Goal: Task Accomplishment & Management: Manage account settings

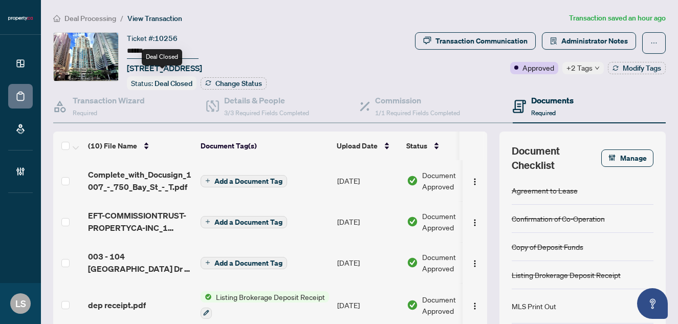
scroll to position [4, 0]
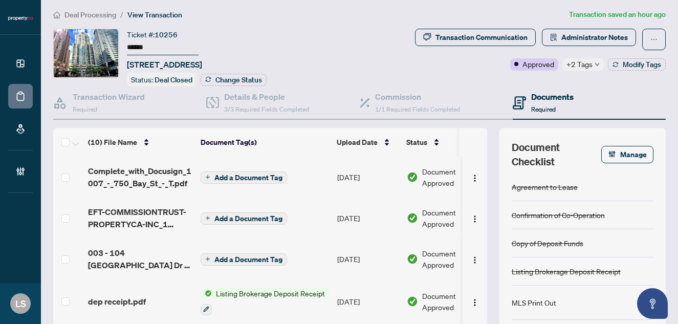
click at [100, 16] on span "Deal Processing" at bounding box center [91, 14] width 52 height 9
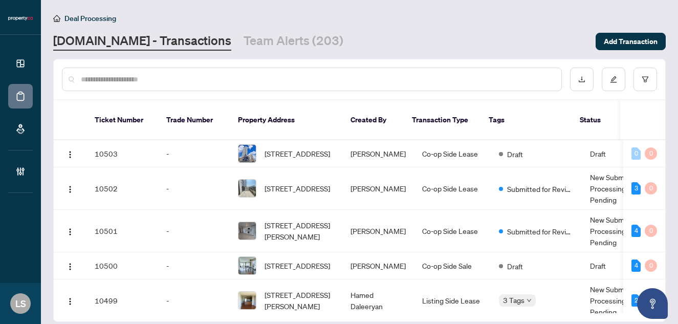
click at [188, 85] on div at bounding box center [312, 80] width 500 height 24
click at [178, 78] on input "text" at bounding box center [317, 79] width 473 height 11
paste input "******"
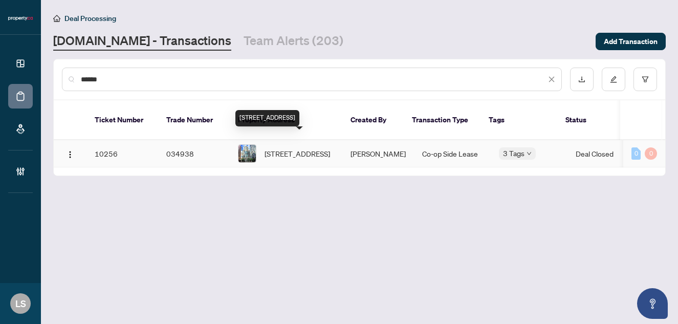
type input "******"
click at [290, 148] on span "[STREET_ADDRESS]" at bounding box center [298, 153] width 66 height 11
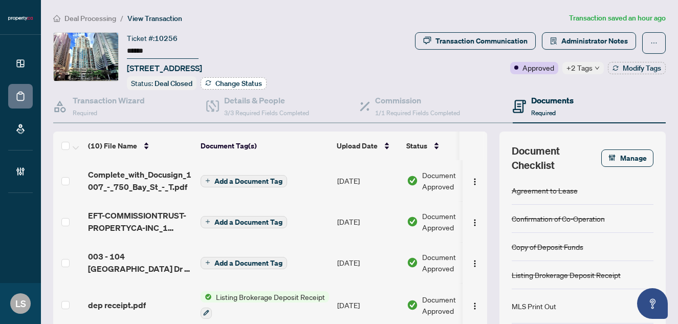
click at [225, 82] on span "Change Status" at bounding box center [239, 83] width 47 height 7
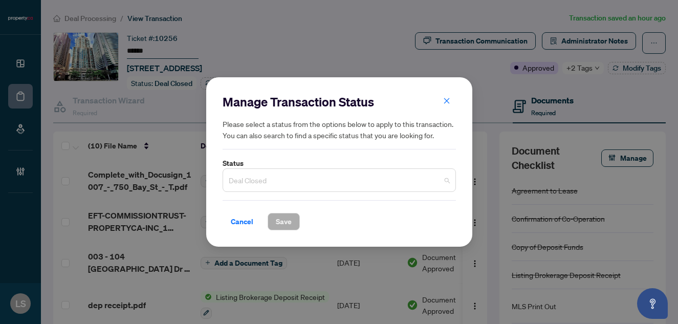
click at [245, 181] on span "Deal Closed" at bounding box center [339, 179] width 221 height 19
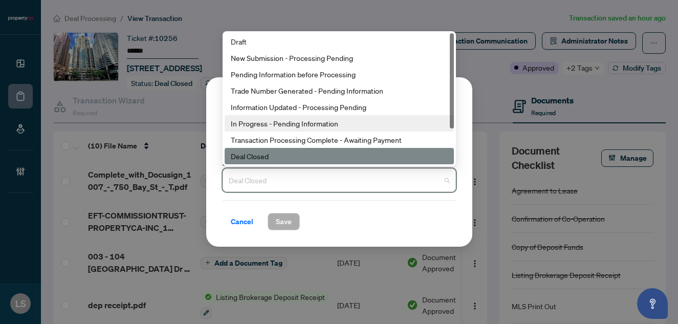
scroll to position [49, 0]
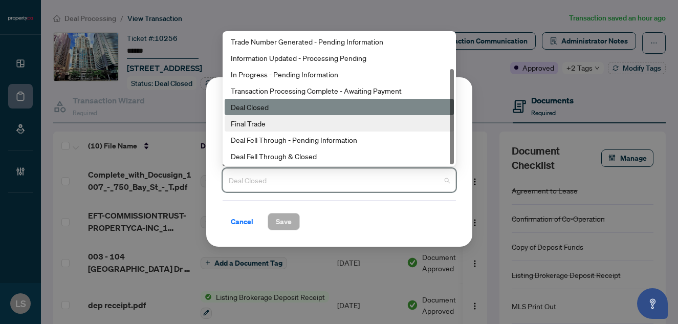
click at [271, 128] on div "Final Trade" at bounding box center [339, 123] width 217 height 11
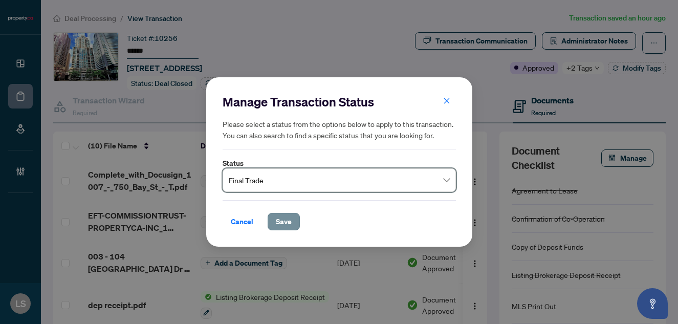
click at [291, 222] on span "Save" at bounding box center [284, 221] width 16 height 16
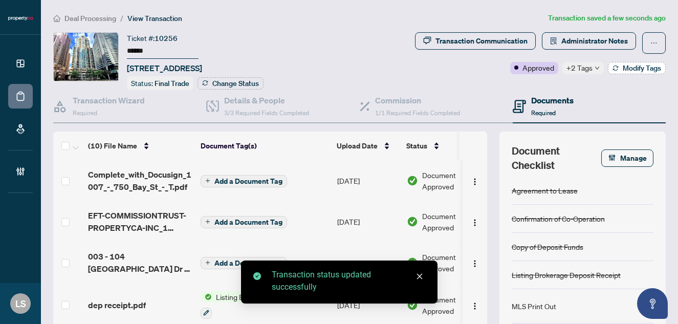
click at [636, 68] on span "Modify Tags" at bounding box center [642, 68] width 38 height 7
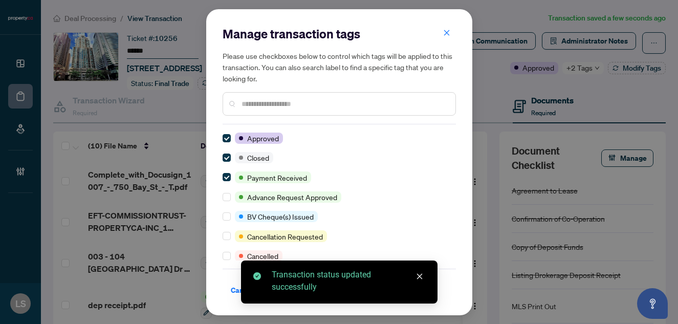
click at [298, 103] on input "text" at bounding box center [345, 103] width 206 height 11
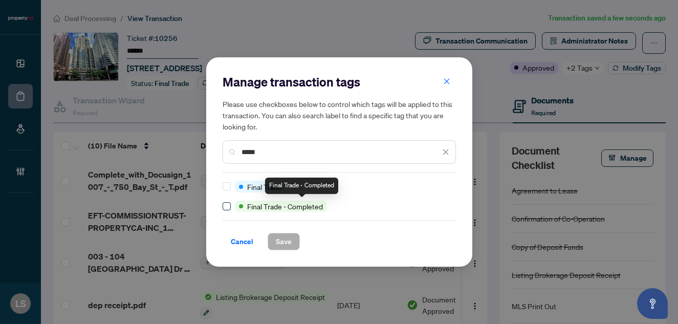
type input "*****"
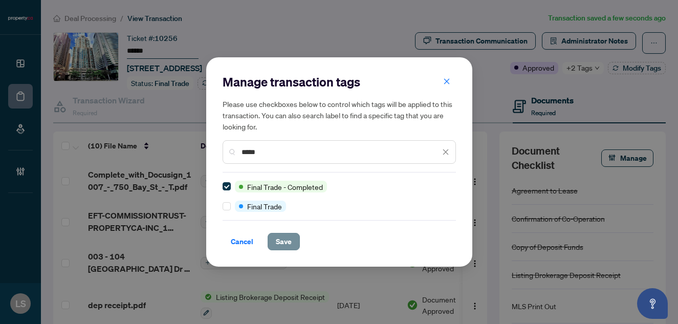
click at [294, 246] on button "Save" at bounding box center [284, 241] width 32 height 17
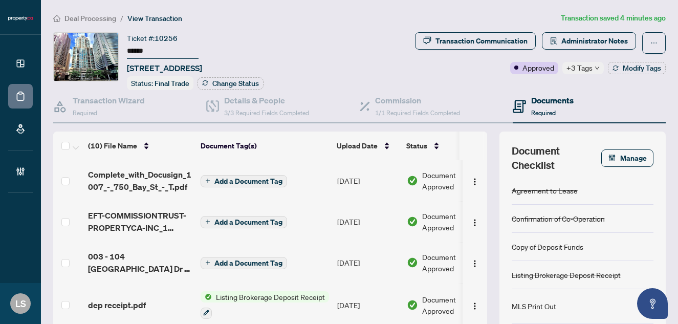
click at [92, 21] on span "Deal Processing" at bounding box center [91, 18] width 52 height 9
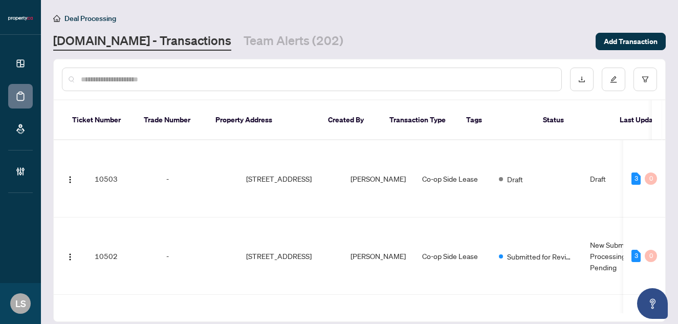
click at [169, 79] on input "text" at bounding box center [317, 79] width 473 height 11
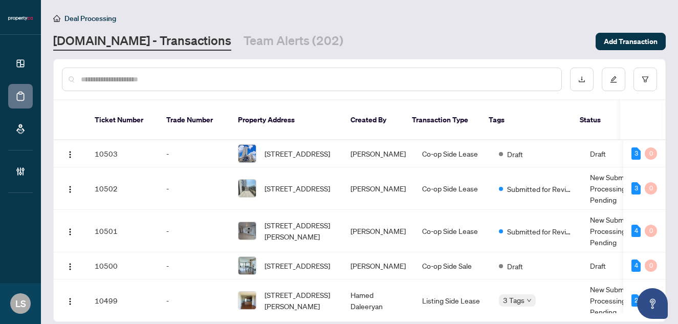
paste input "******"
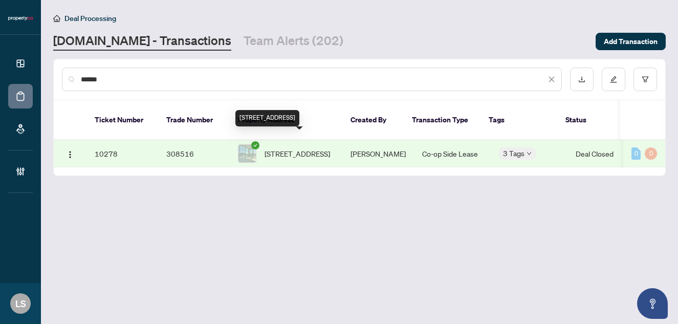
type input "******"
click at [323, 148] on span "[STREET_ADDRESS]" at bounding box center [298, 153] width 66 height 11
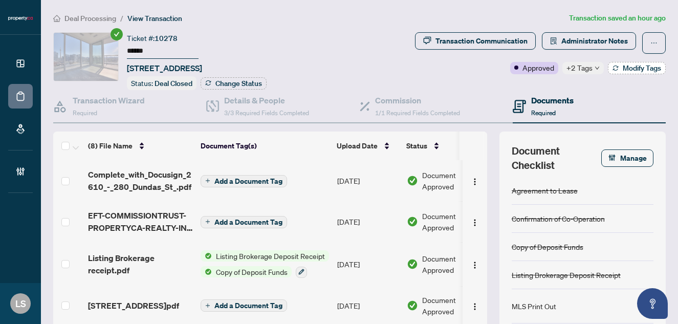
click at [639, 67] on span "Modify Tags" at bounding box center [642, 68] width 38 height 7
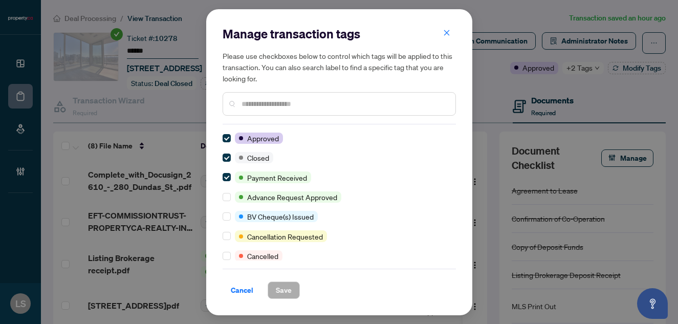
click at [291, 110] on div at bounding box center [339, 104] width 233 height 24
click at [285, 104] on input "text" at bounding box center [345, 103] width 206 height 11
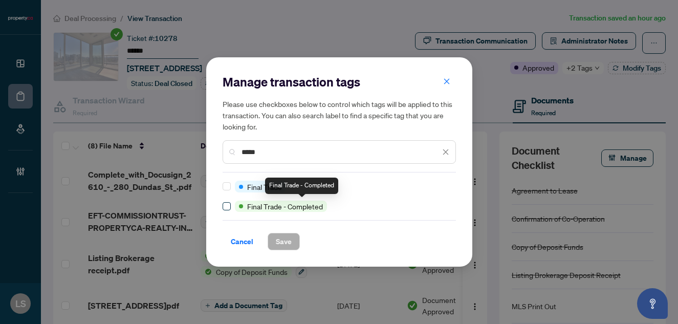
type input "*****"
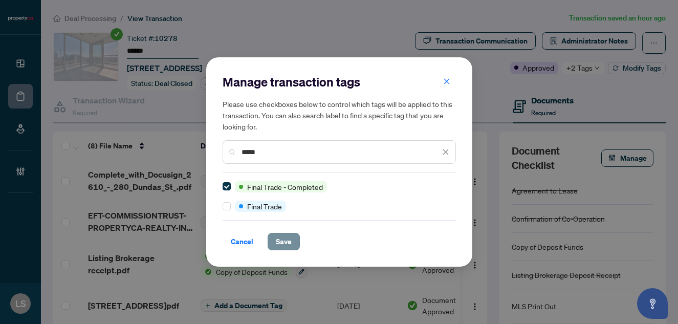
click at [284, 237] on span "Save" at bounding box center [284, 241] width 16 height 16
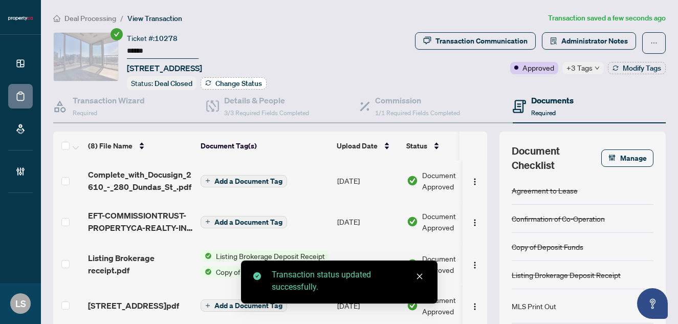
click at [229, 81] on span "Change Status" at bounding box center [239, 83] width 47 height 7
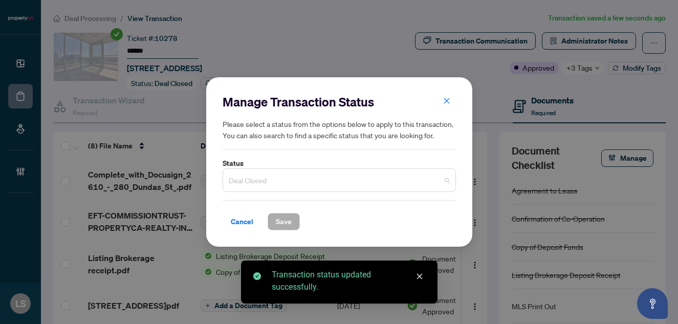
click at [246, 183] on span "Deal Closed" at bounding box center [339, 179] width 221 height 19
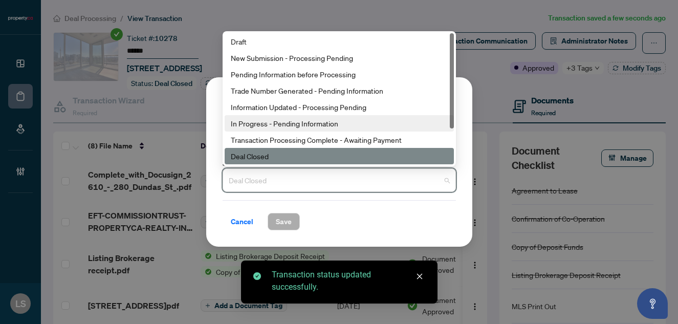
scroll to position [49, 0]
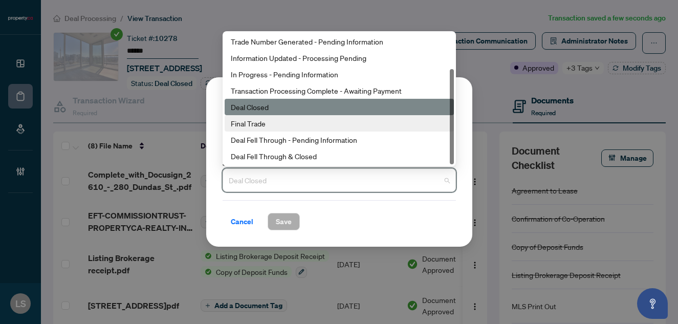
click at [262, 127] on div "Final Trade" at bounding box center [339, 123] width 217 height 11
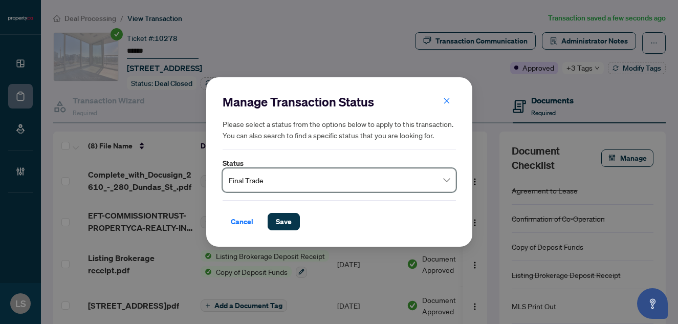
scroll to position [0, 0]
click at [286, 221] on span "Save" at bounding box center [284, 221] width 16 height 16
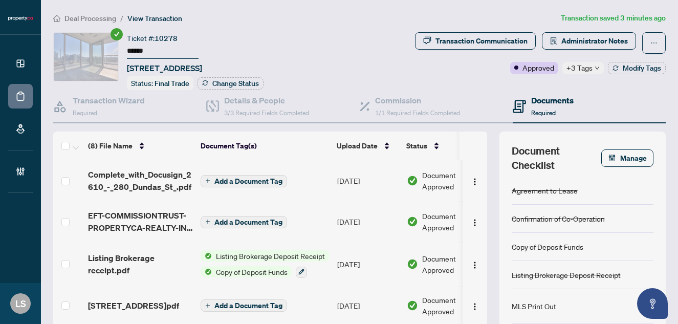
click at [95, 16] on span "Deal Processing" at bounding box center [91, 18] width 52 height 9
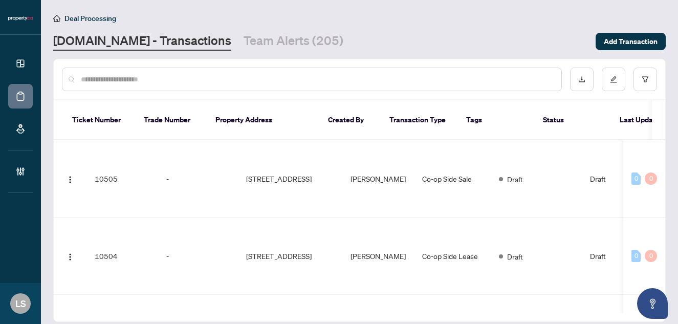
click at [142, 82] on input "text" at bounding box center [317, 79] width 473 height 11
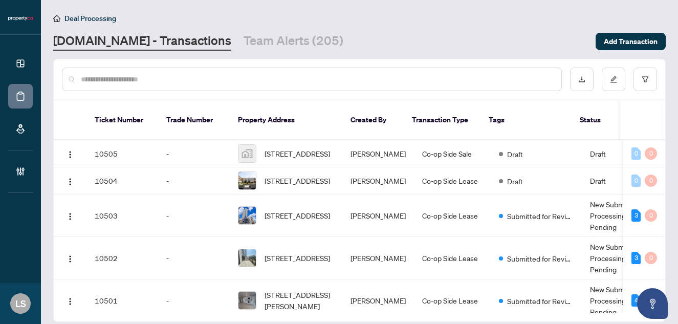
paste input "******"
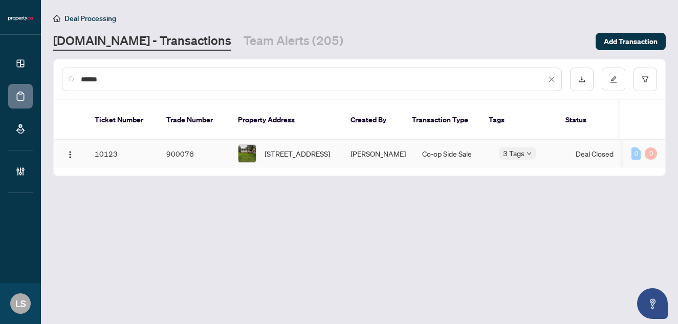
type input "******"
click at [301, 148] on span "[STREET_ADDRESS]" at bounding box center [298, 153] width 66 height 11
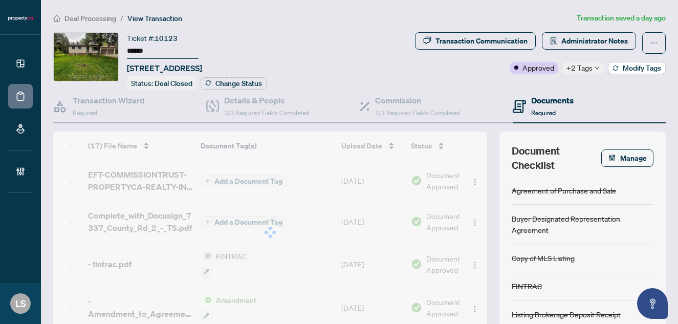
click at [640, 66] on span "Modify Tags" at bounding box center [642, 68] width 38 height 7
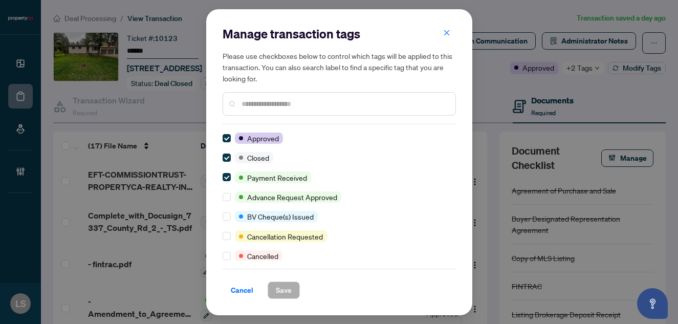
click at [283, 101] on input "text" at bounding box center [345, 103] width 206 height 11
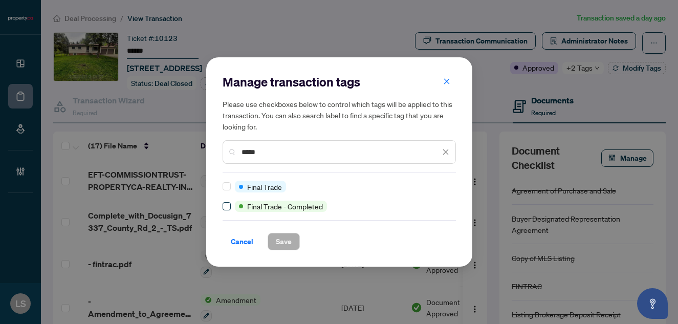
type input "*****"
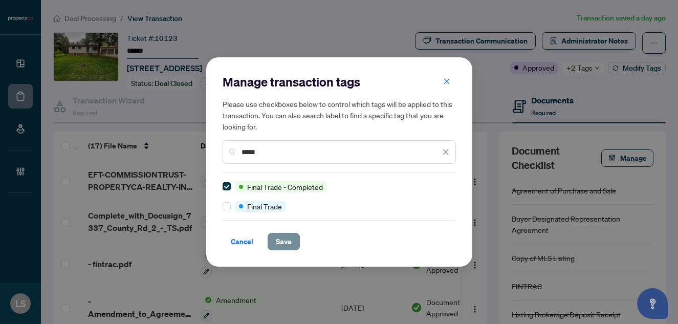
click at [292, 244] on button "Save" at bounding box center [284, 241] width 32 height 17
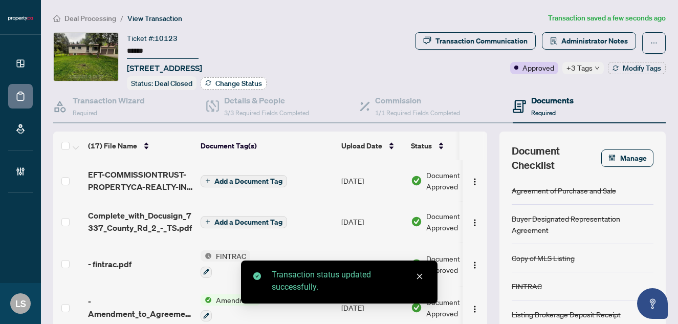
click at [212, 86] on button "Change Status" at bounding box center [234, 83] width 66 height 12
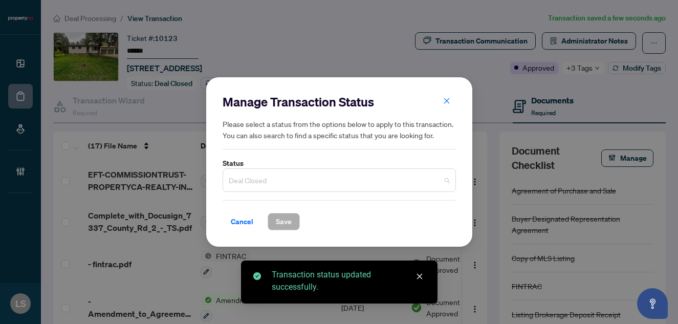
click at [240, 188] on span "Deal Closed" at bounding box center [339, 179] width 221 height 19
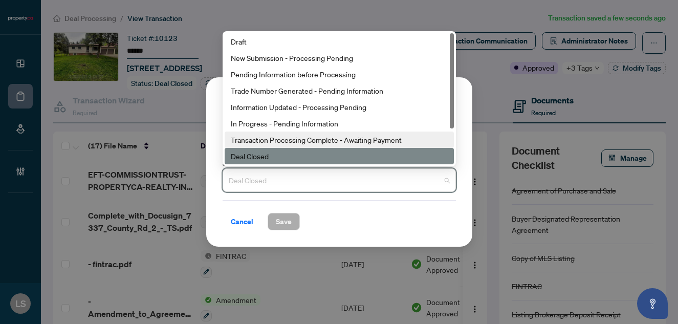
scroll to position [49, 0]
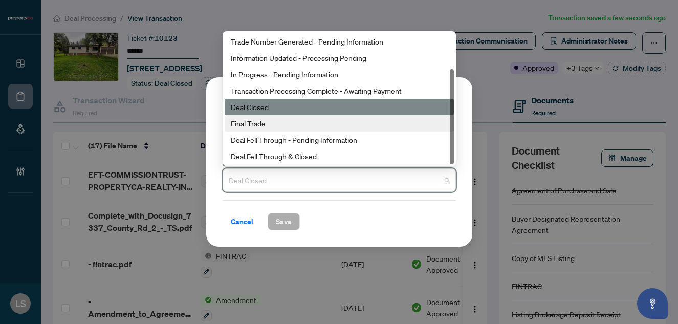
click at [254, 124] on div "Final Trade" at bounding box center [339, 123] width 217 height 11
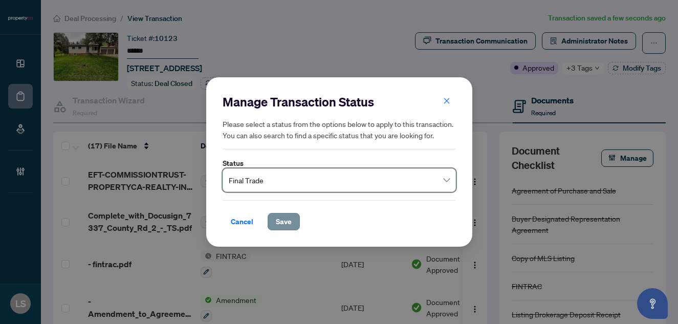
click at [280, 222] on span "Save" at bounding box center [284, 221] width 16 height 16
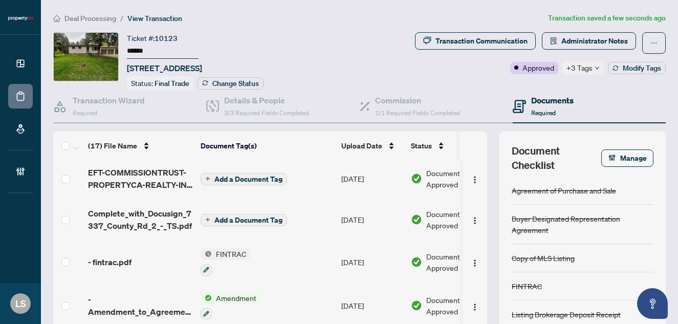
scroll to position [0, 0]
click at [221, 254] on span "FINTRAC" at bounding box center [231, 253] width 38 height 11
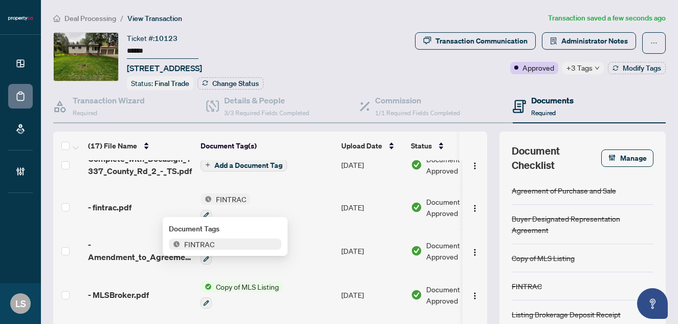
scroll to position [61, 0]
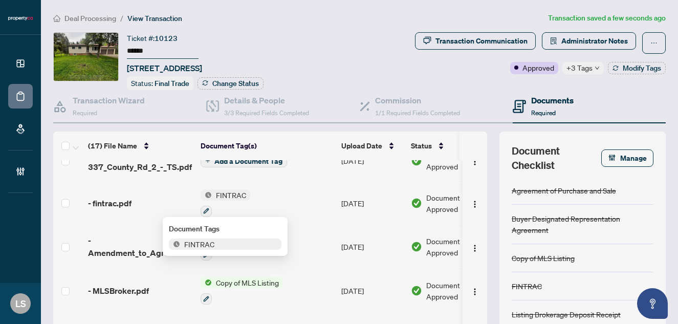
click at [197, 245] on span "FINTRAC" at bounding box center [199, 244] width 38 height 11
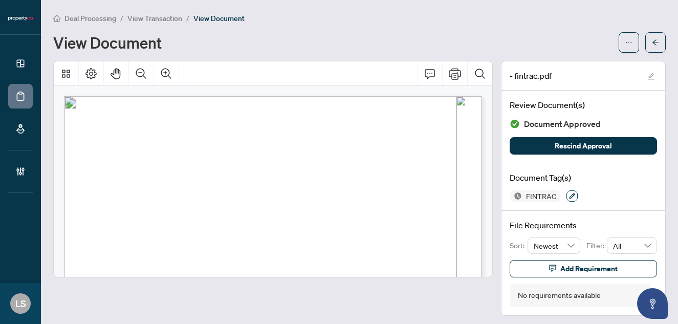
click at [571, 196] on icon "button" at bounding box center [572, 196] width 6 height 6
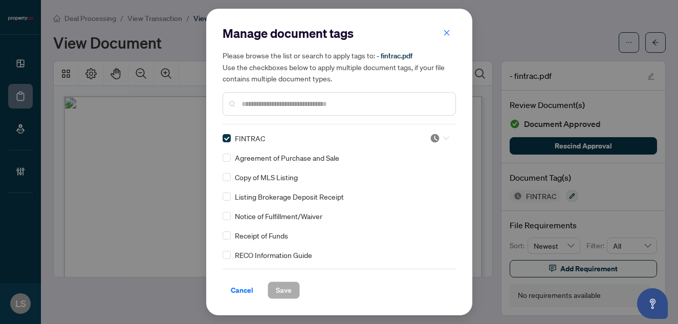
click at [437, 140] on img at bounding box center [435, 138] width 10 height 10
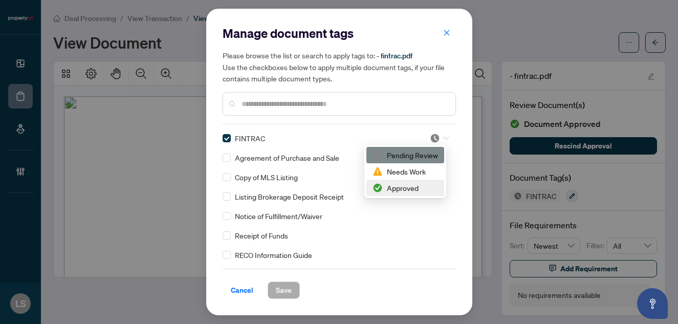
click at [404, 189] on div "Approved" at bounding box center [406, 187] width 66 height 11
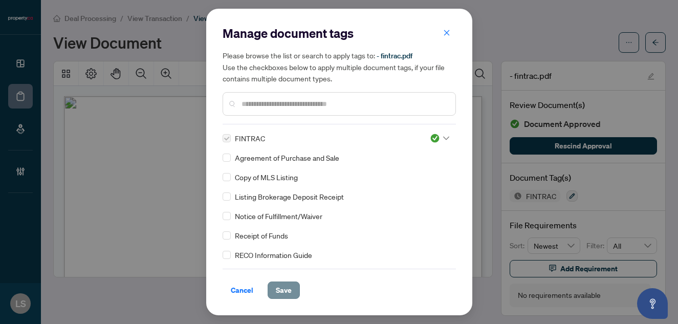
click at [271, 295] on button "Save" at bounding box center [284, 290] width 32 height 17
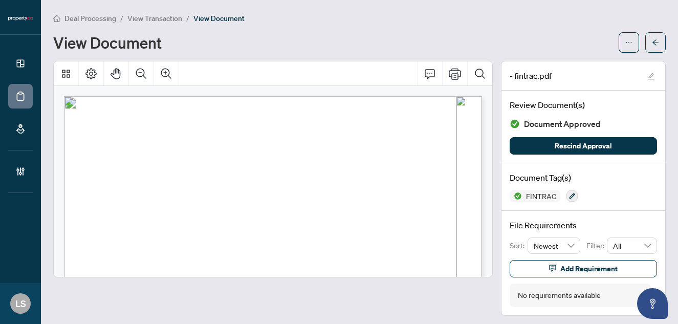
click at [138, 16] on span "View Transaction" at bounding box center [154, 18] width 55 height 9
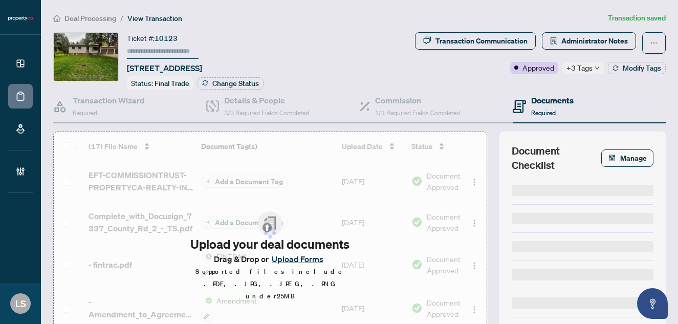
type input "******"
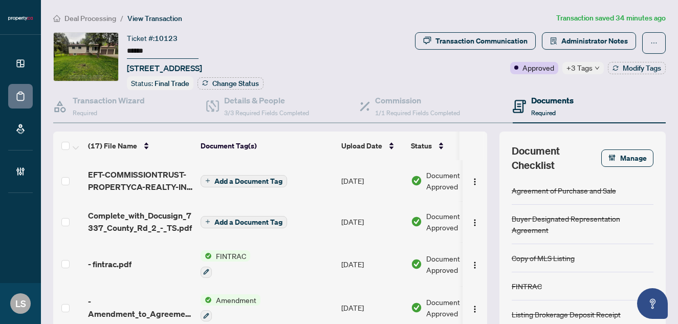
click at [106, 21] on span "Deal Processing" at bounding box center [91, 18] width 52 height 9
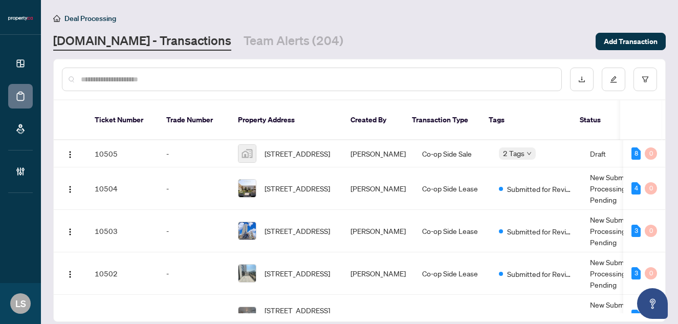
click at [230, 80] on input "text" at bounding box center [317, 79] width 473 height 11
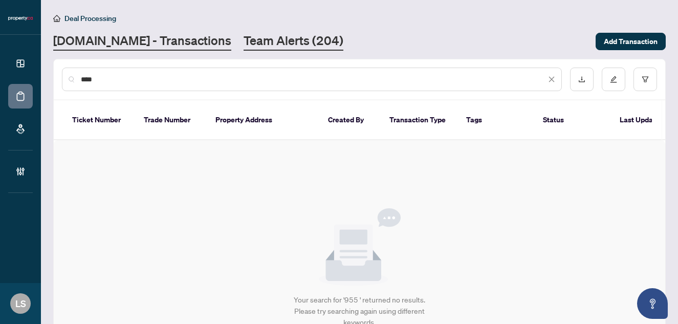
type input "***"
click at [254, 45] on link "Team Alerts (204)" at bounding box center [294, 41] width 100 height 18
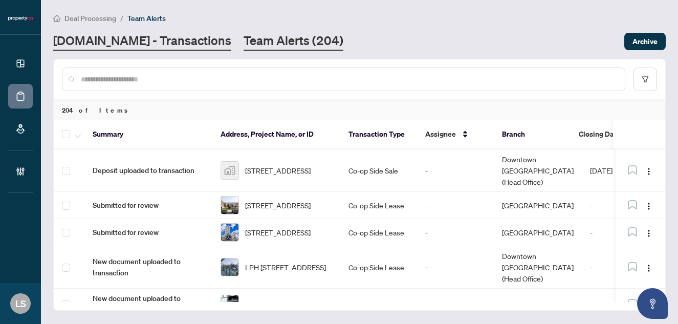
click at [103, 38] on link "[DOMAIN_NAME] - Transactions" at bounding box center [142, 41] width 178 height 18
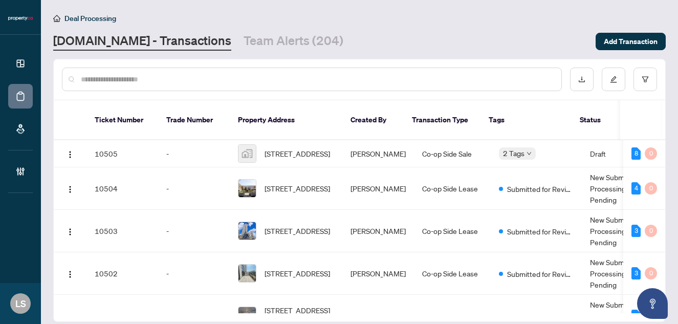
click at [222, 80] on input "text" at bounding box center [317, 79] width 473 height 11
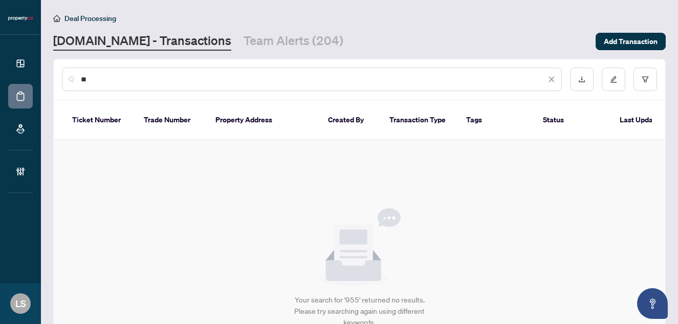
type input "*"
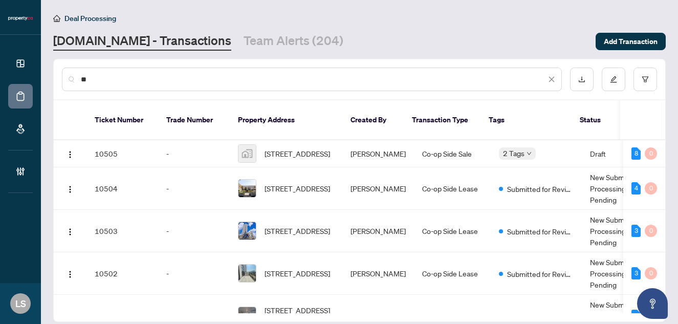
type input "***"
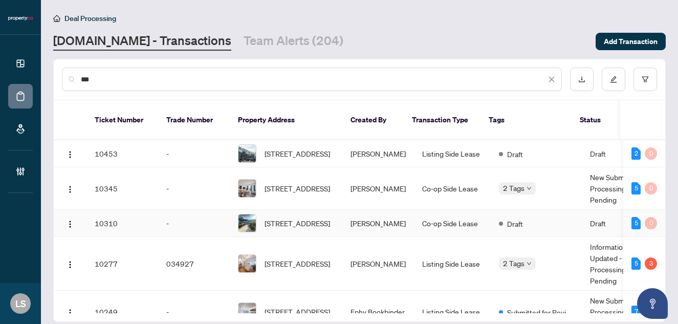
click at [278, 225] on span "617-318 King St, Toronto, Ontario M5A 0C1, Canada" at bounding box center [298, 223] width 66 height 11
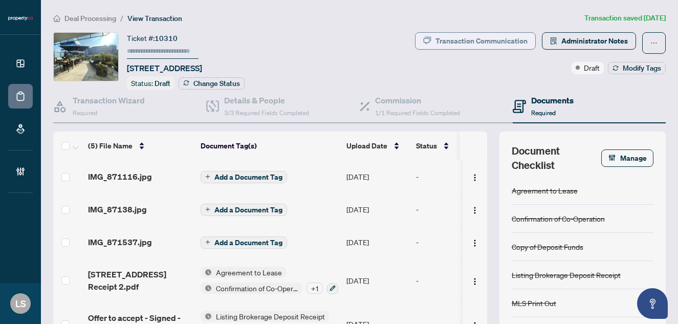
click at [489, 45] on div "Transaction Communication" at bounding box center [482, 41] width 92 height 16
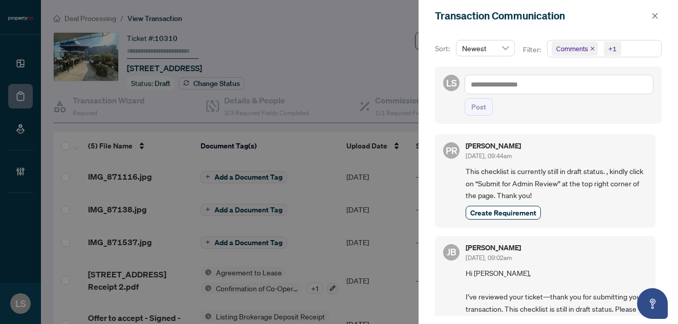
click at [348, 58] on div at bounding box center [339, 162] width 678 height 324
click at [177, 7] on div at bounding box center [339, 162] width 678 height 324
click at [654, 18] on icon "close" at bounding box center [655, 15] width 7 height 7
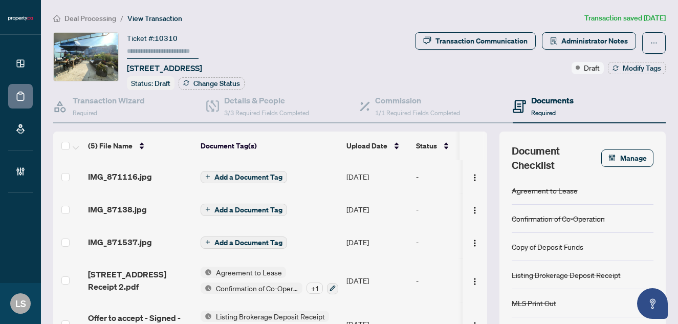
click at [92, 18] on span "Deal Processing" at bounding box center [91, 18] width 52 height 9
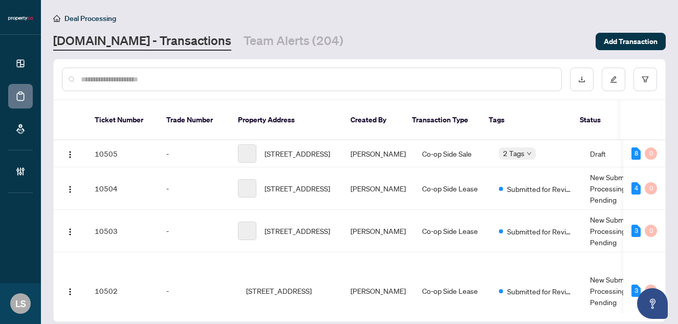
click at [189, 78] on input "text" at bounding box center [317, 79] width 473 height 11
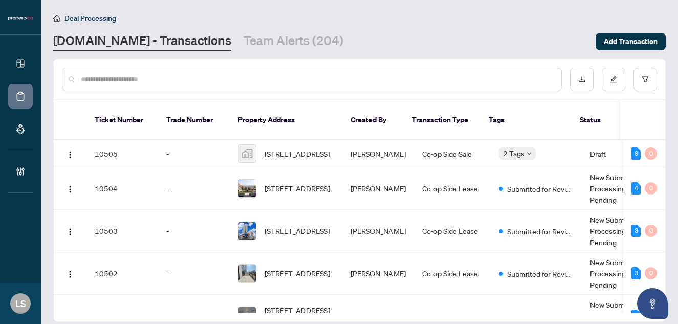
paste input "**********"
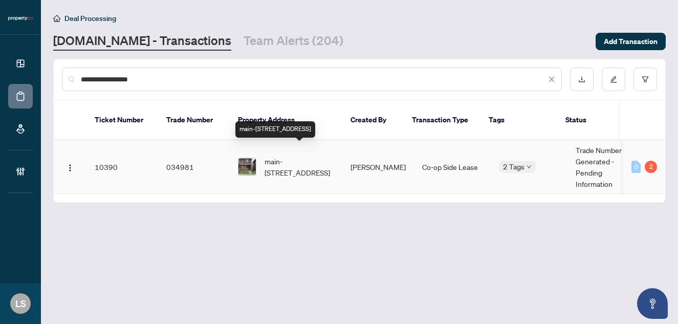
type input "**********"
click at [313, 156] on span "main-563 Ossington Ave, Toronto, Ontario M6G 3T4, Canada" at bounding box center [300, 167] width 70 height 23
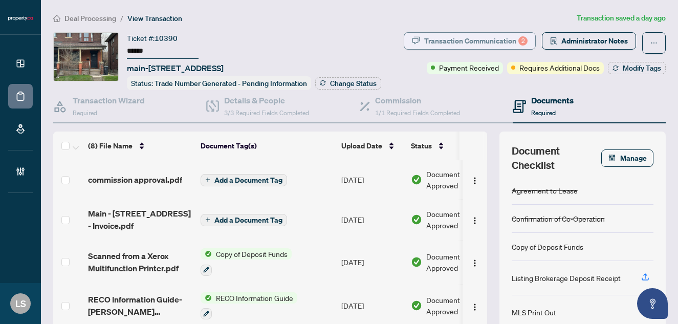
click at [432, 37] on div "Transaction Communication 2" at bounding box center [475, 41] width 103 height 16
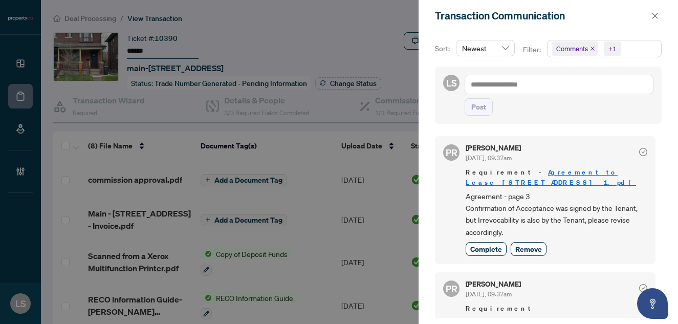
click at [340, 104] on div at bounding box center [339, 162] width 678 height 324
click at [222, 49] on div at bounding box center [339, 162] width 678 height 324
click at [652, 17] on icon "close" at bounding box center [655, 15] width 7 height 7
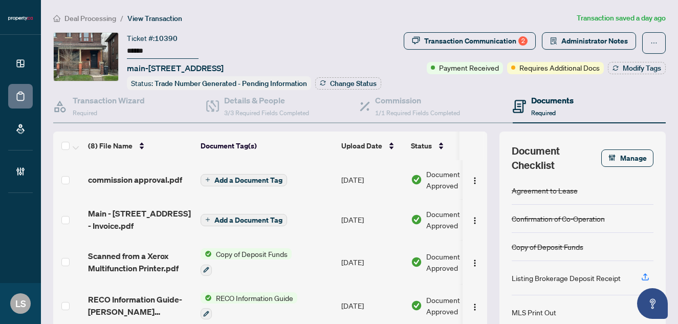
click at [159, 59] on div "Ticket #: 10390 ****** main-563 Ossington Ave, Toronto, Ontario M6G 3T4, Canada" at bounding box center [175, 53] width 97 height 42
drag, startPoint x: 157, startPoint y: 53, endPoint x: 125, endPoint y: 52, distance: 31.8
click at [125, 52] on div "Ticket #: 10390 ****** main-563 Ossington Ave, Toronto, Ontario M6G 3T4, Canada…" at bounding box center [221, 61] width 337 height 58
click at [330, 87] on span "Change Status" at bounding box center [353, 83] width 47 height 7
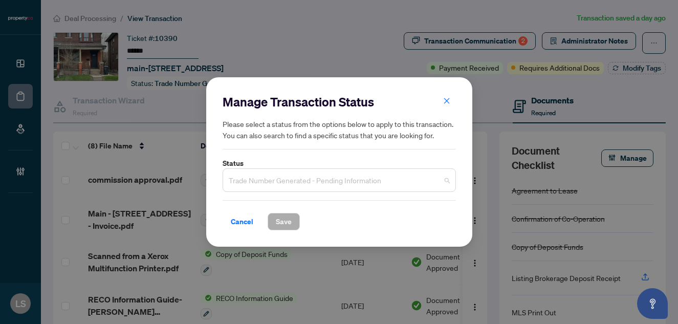
click at [263, 183] on span "Trade Number Generated - Pending Information" at bounding box center [339, 179] width 221 height 19
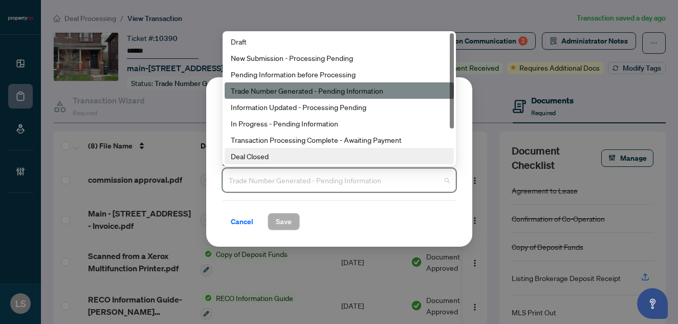
click at [252, 157] on div "Deal Closed" at bounding box center [339, 156] width 217 height 11
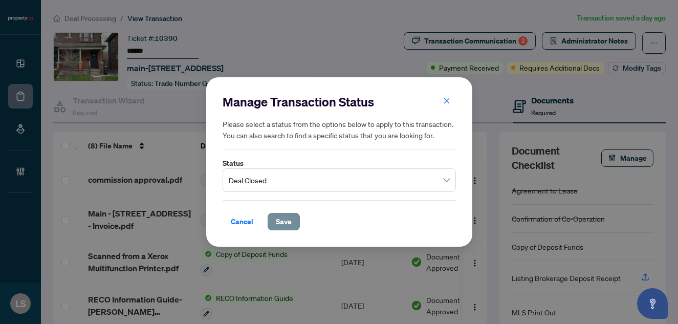
click at [280, 220] on span "Save" at bounding box center [284, 221] width 16 height 16
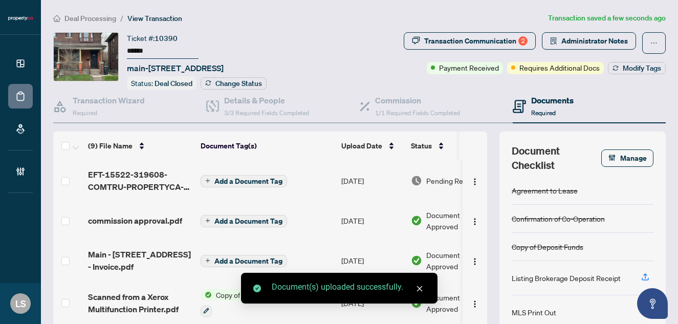
click at [384, 176] on td "[DATE]" at bounding box center [372, 180] width 70 height 41
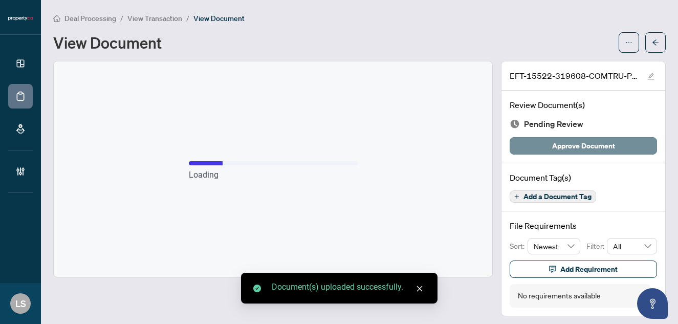
click at [548, 143] on button "Approve Document" at bounding box center [583, 145] width 147 height 17
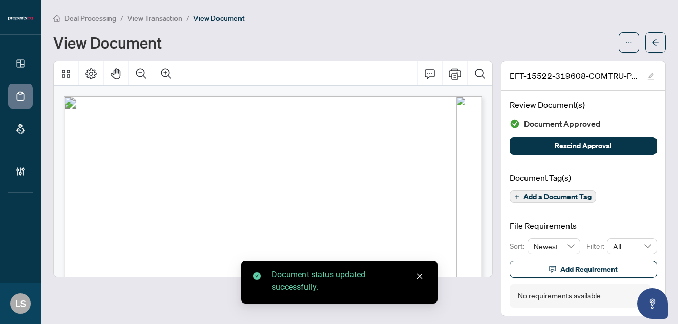
click at [139, 20] on span "View Transaction" at bounding box center [154, 18] width 55 height 9
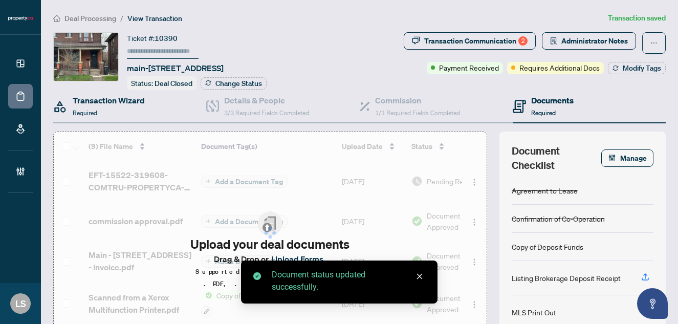
type input "******"
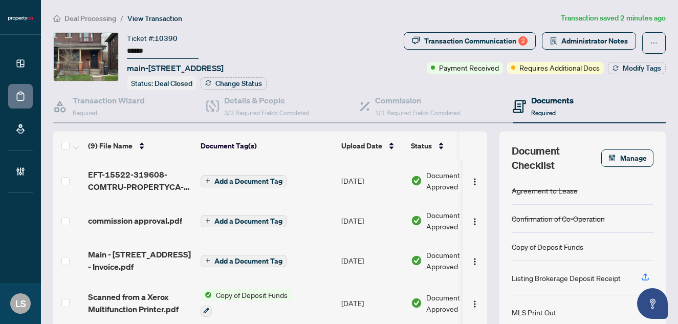
click at [95, 20] on span "Deal Processing" at bounding box center [91, 18] width 52 height 9
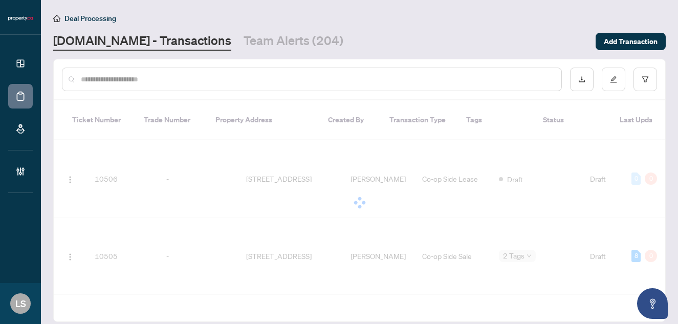
click at [145, 82] on input "text" at bounding box center [317, 79] width 473 height 11
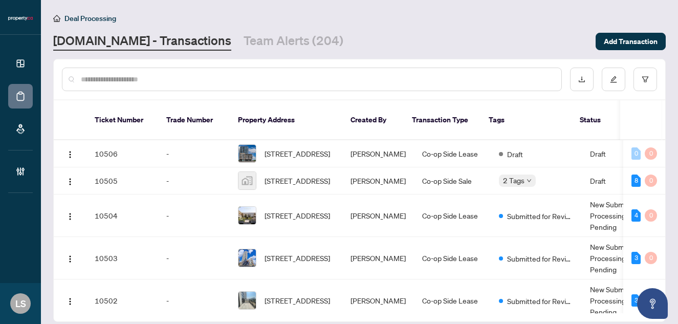
paste input "**********"
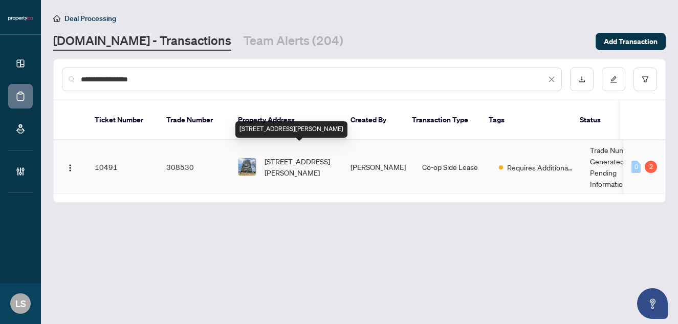
type input "**********"
click at [298, 156] on span "[STREET_ADDRESS][PERSON_NAME]" at bounding box center [300, 167] width 70 height 23
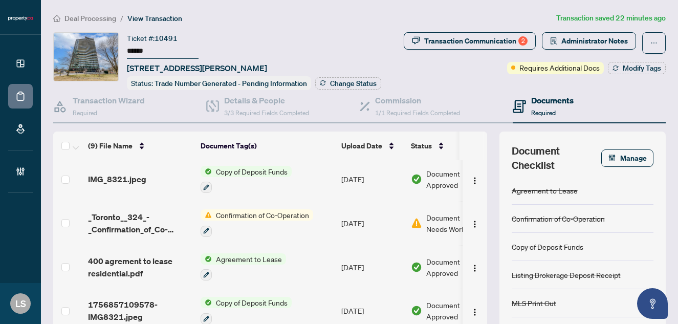
scroll to position [220, 0]
click at [491, 40] on div "Transaction Communication 2" at bounding box center [475, 41] width 103 height 16
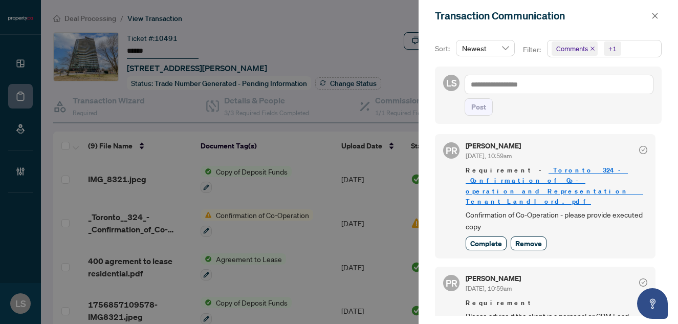
scroll to position [2, 0]
click at [658, 16] on icon "close" at bounding box center [655, 15] width 7 height 7
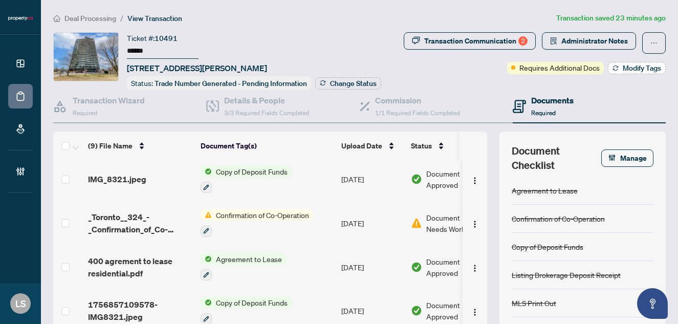
click at [635, 68] on span "Modify Tags" at bounding box center [642, 68] width 38 height 7
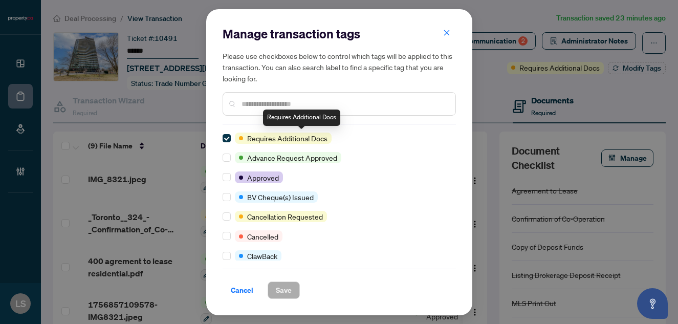
click at [283, 102] on input "text" at bounding box center [345, 103] width 206 height 11
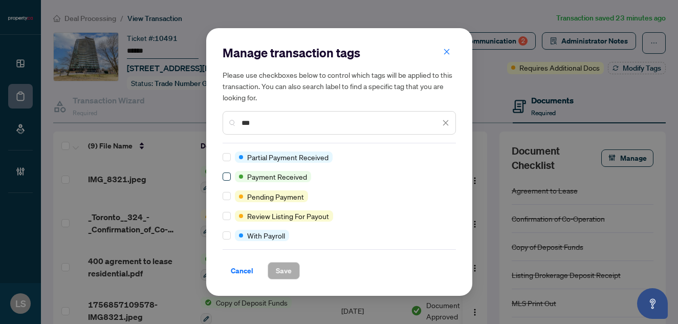
type input "***"
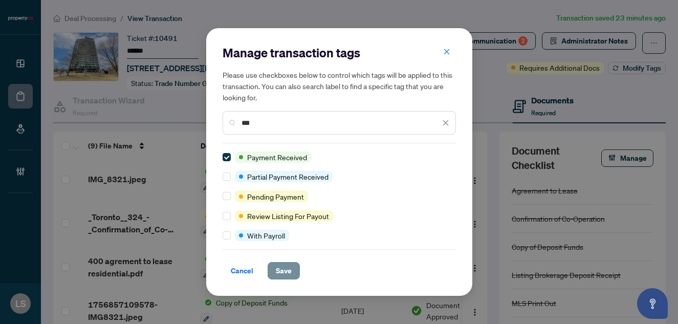
click at [289, 270] on span "Save" at bounding box center [284, 271] width 16 height 16
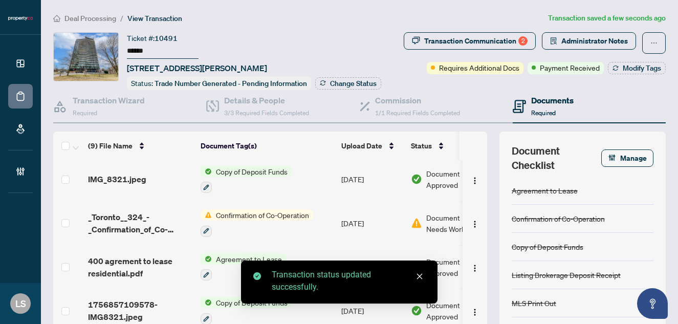
click at [285, 87] on div "Status: Trade Number Generated - Pending Information" at bounding box center [219, 83] width 184 height 14
click at [330, 87] on span "Change Status" at bounding box center [353, 83] width 47 height 7
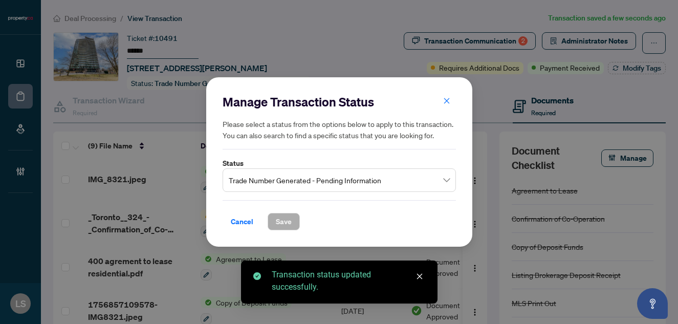
click at [278, 185] on span "Trade Number Generated - Pending Information" at bounding box center [339, 179] width 221 height 19
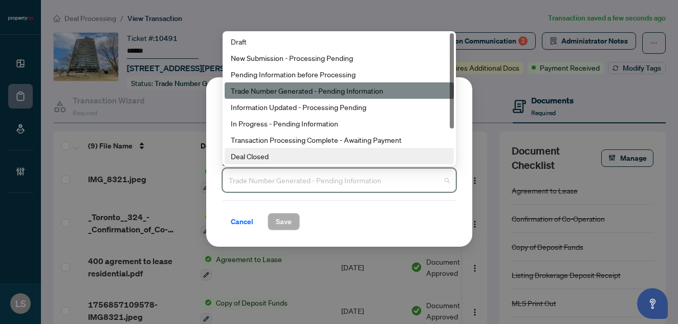
click at [261, 159] on div "Deal Closed" at bounding box center [339, 156] width 217 height 11
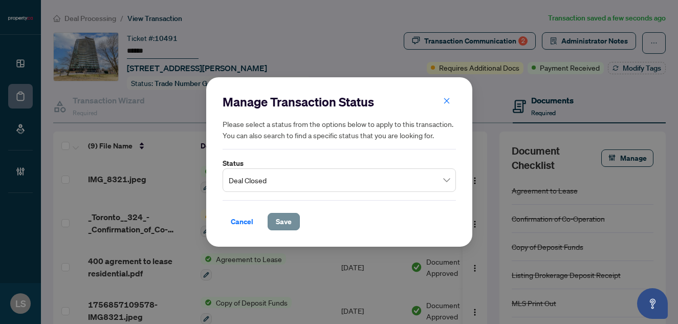
click at [292, 218] on button "Save" at bounding box center [284, 221] width 32 height 17
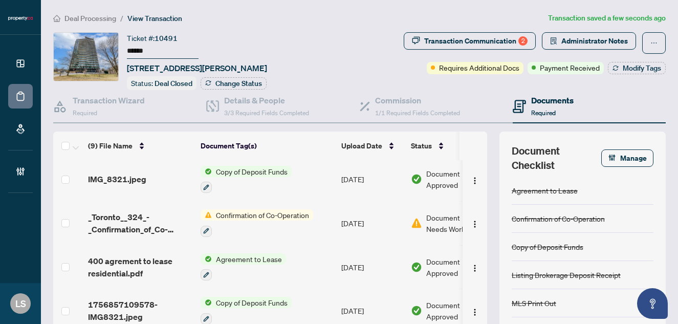
scroll to position [0, 0]
drag, startPoint x: 153, startPoint y: 51, endPoint x: 125, endPoint y: 50, distance: 27.7
click at [125, 50] on div "Ticket #: 10491 ****** 1706-1461 Lawrence Ave, Toronto, Ontario M6L 0A6, Canada…" at bounding box center [193, 61] width 281 height 58
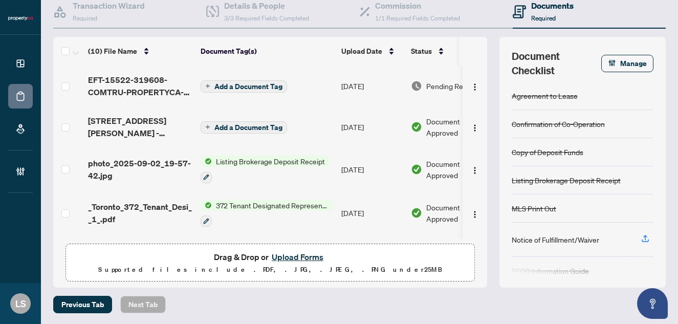
click at [371, 85] on td "[DATE]" at bounding box center [372, 86] width 70 height 41
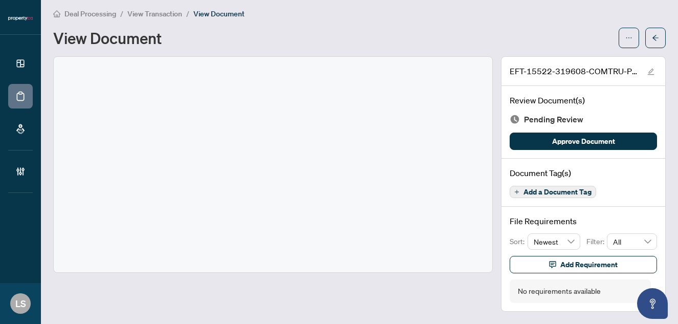
scroll to position [4, 0]
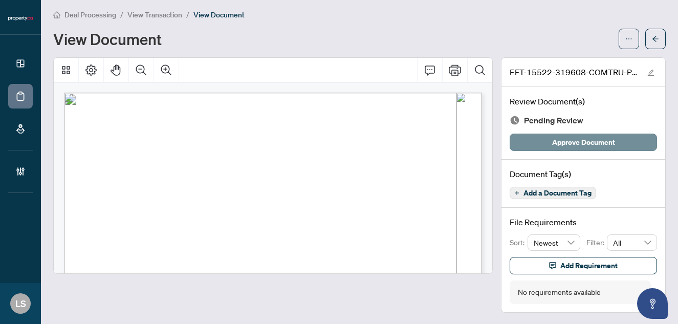
click at [550, 138] on button "Approve Document" at bounding box center [583, 142] width 147 height 17
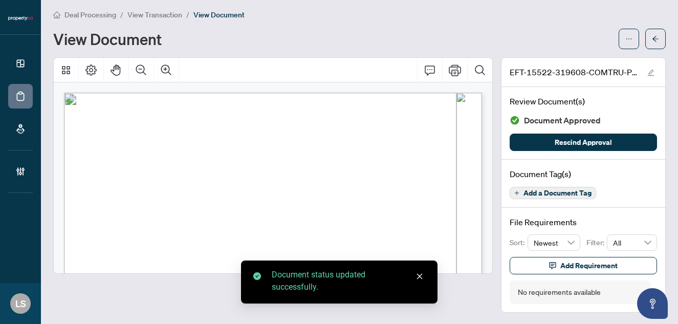
click at [146, 17] on span "View Transaction" at bounding box center [154, 14] width 55 height 9
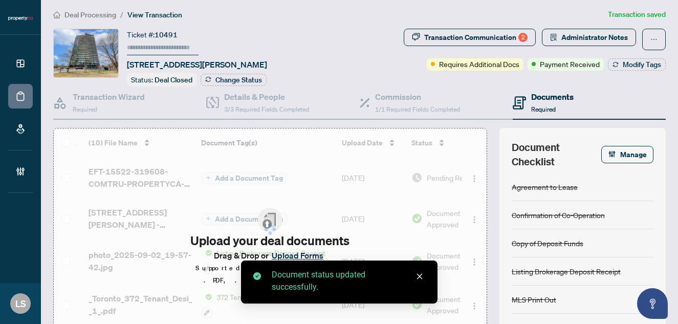
type input "******"
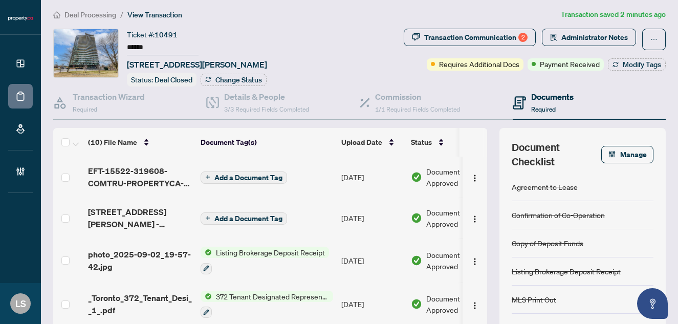
click at [94, 14] on span "Deal Processing" at bounding box center [91, 14] width 52 height 9
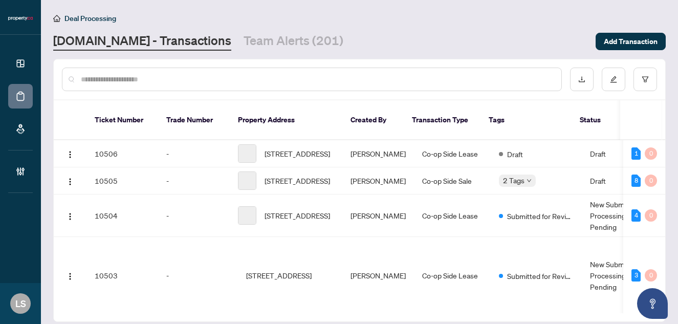
click at [203, 80] on input "text" at bounding box center [317, 79] width 473 height 11
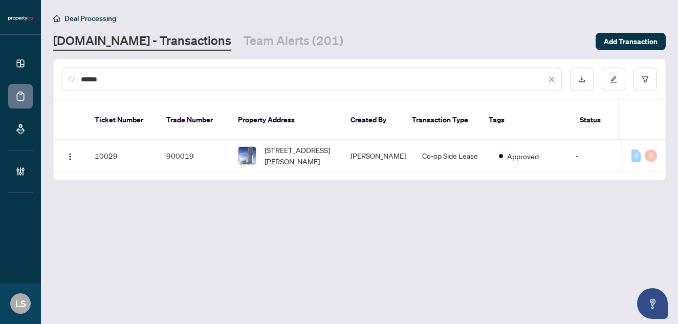
click at [135, 80] on input "******" at bounding box center [313, 79] width 465 height 11
paste input "text"
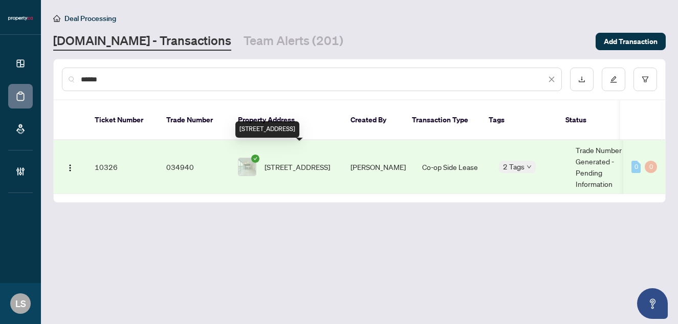
type input "******"
click at [295, 161] on span "810-181 Dundas St, Toronto, Ontario M5A 0N5, Canada" at bounding box center [298, 166] width 66 height 11
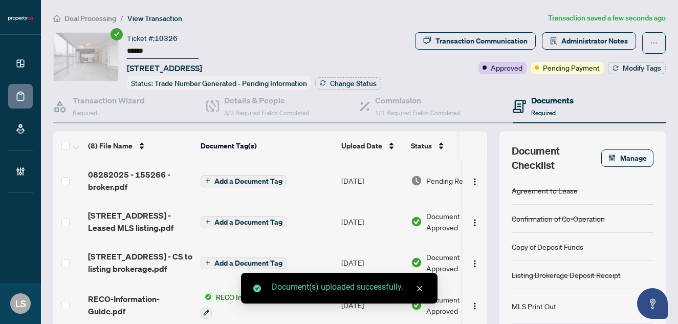
click at [354, 190] on td "[DATE]" at bounding box center [372, 180] width 70 height 41
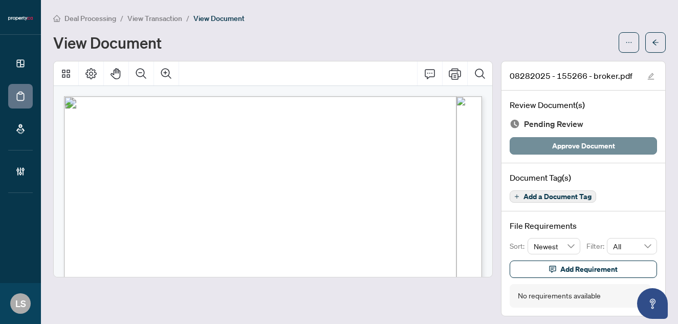
click at [545, 139] on button "Approve Document" at bounding box center [583, 145] width 147 height 17
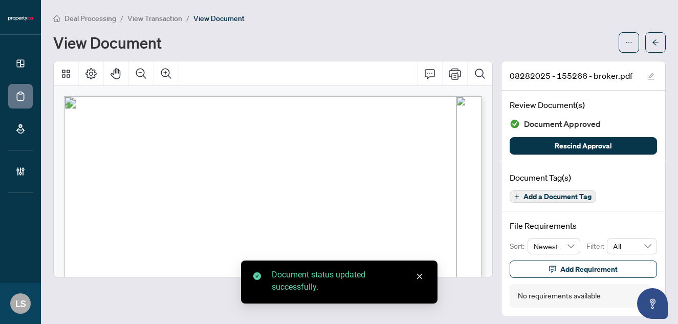
click at [154, 17] on span "View Transaction" at bounding box center [154, 18] width 55 height 9
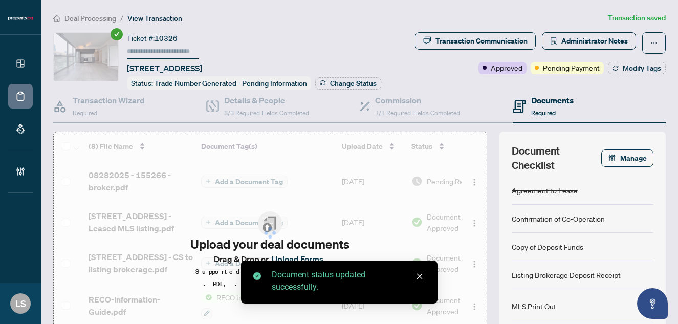
type input "******"
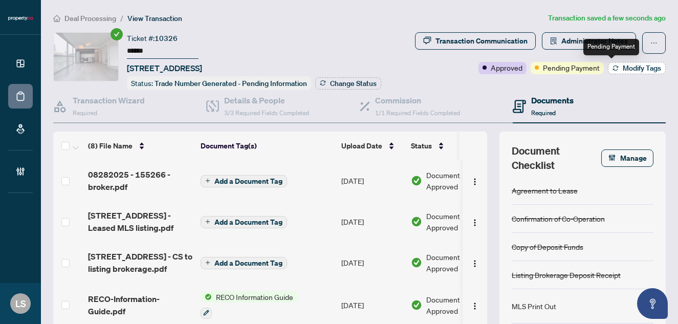
click at [635, 72] on span "Modify Tags" at bounding box center [642, 68] width 38 height 7
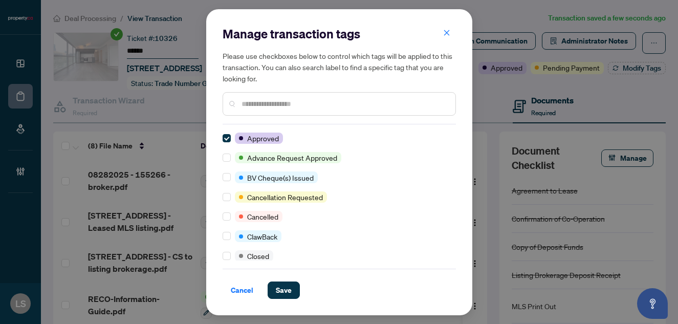
click at [270, 106] on input "text" at bounding box center [345, 103] width 206 height 11
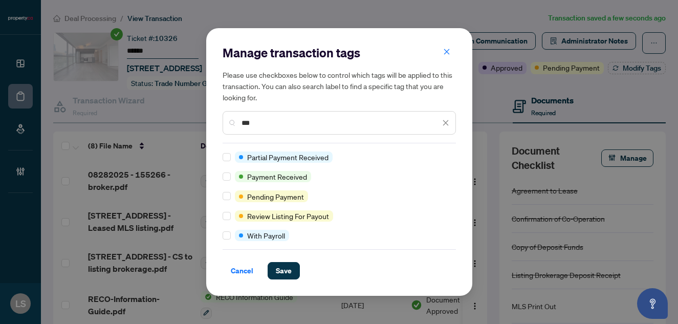
type input "***"
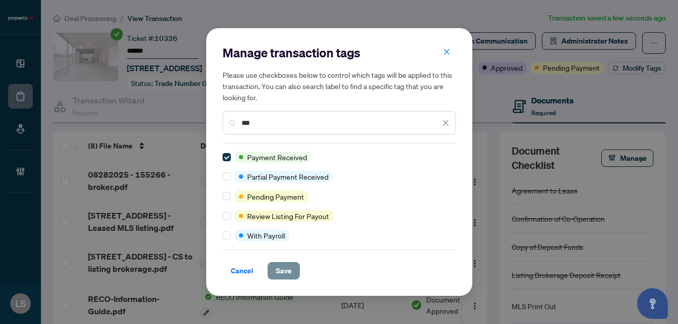
click at [282, 275] on span "Save" at bounding box center [284, 271] width 16 height 16
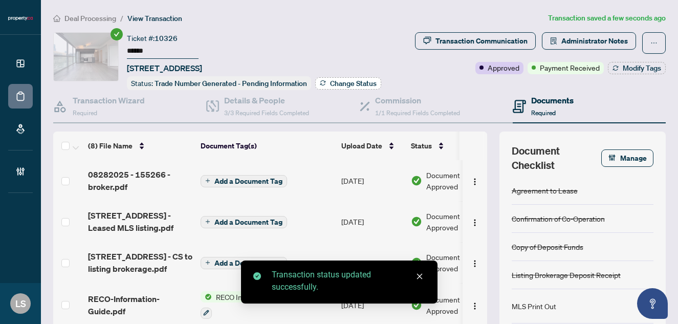
click at [330, 87] on span "Change Status" at bounding box center [353, 83] width 47 height 7
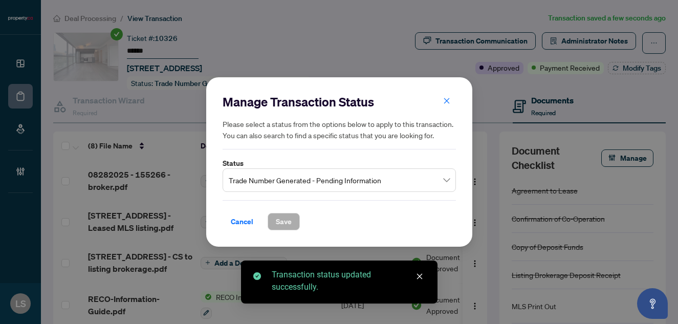
click at [254, 179] on span "Trade Number Generated - Pending Information" at bounding box center [339, 179] width 221 height 19
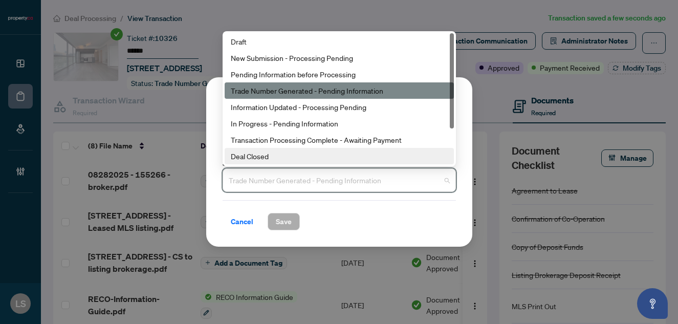
click at [244, 160] on div "Deal Closed" at bounding box center [339, 156] width 217 height 11
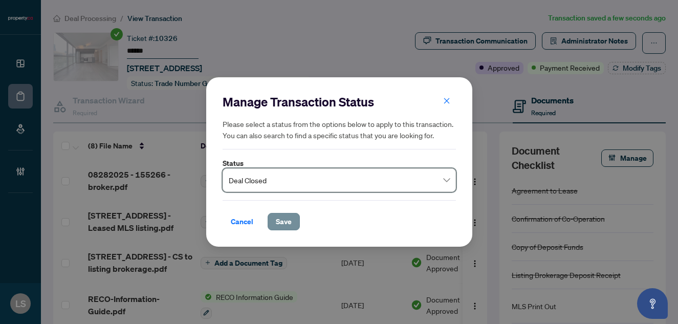
click at [285, 222] on span "Save" at bounding box center [284, 221] width 16 height 16
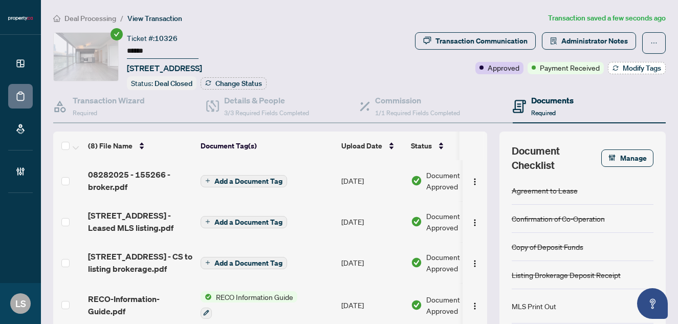
click at [639, 71] on span "Modify Tags" at bounding box center [642, 68] width 38 height 7
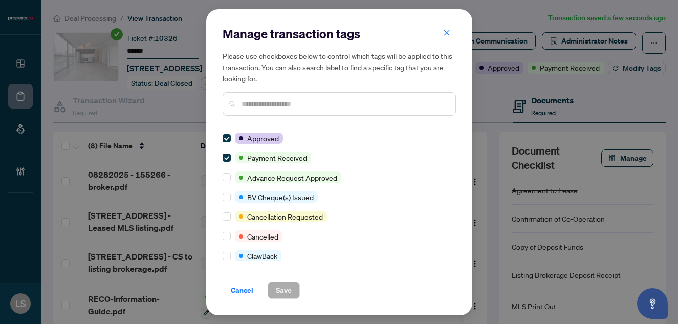
click at [298, 107] on input "text" at bounding box center [345, 103] width 206 height 11
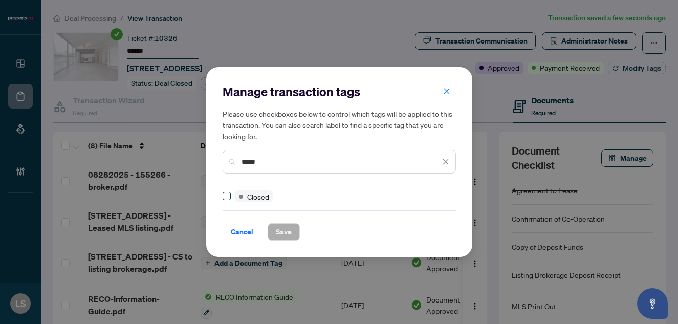
type input "*****"
click at [290, 232] on span "Save" at bounding box center [284, 232] width 16 height 16
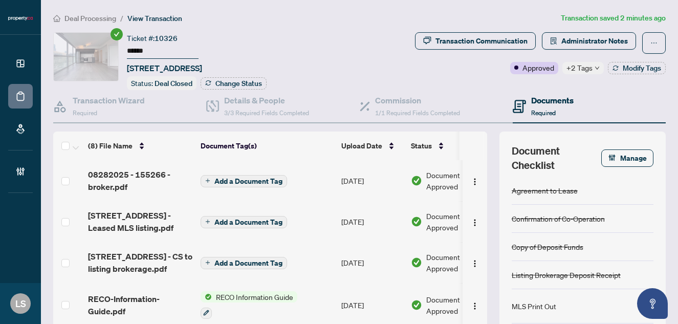
click at [97, 16] on span "Deal Processing" at bounding box center [91, 18] width 52 height 9
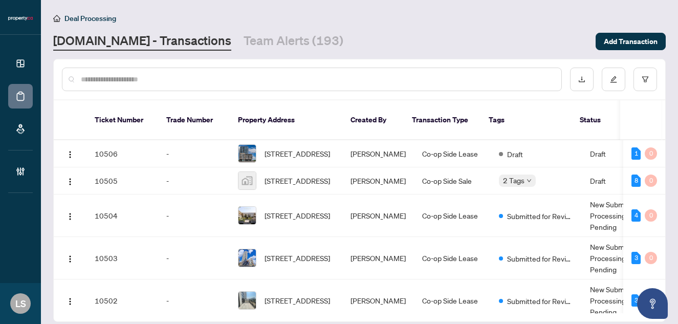
click at [124, 83] on input "text" at bounding box center [317, 79] width 473 height 11
paste input "******"
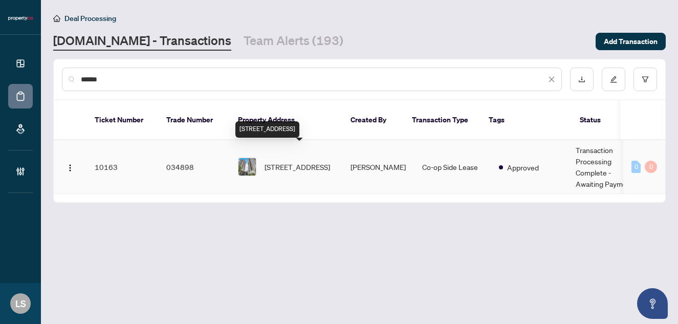
type input "******"
click at [296, 161] on span "305-133 Wynford Dr, Toronto, Ontario M3C 0J5, Canada" at bounding box center [298, 166] width 66 height 11
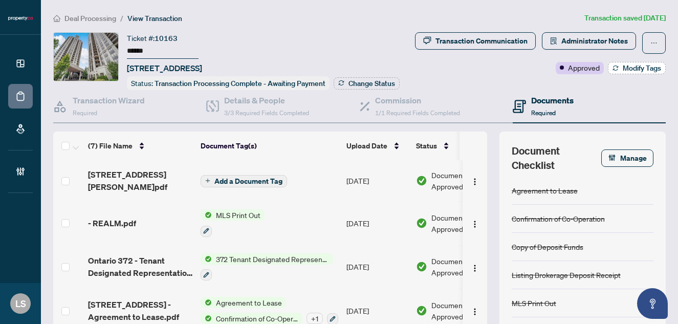
click at [623, 69] on span "Modify Tags" at bounding box center [642, 68] width 38 height 7
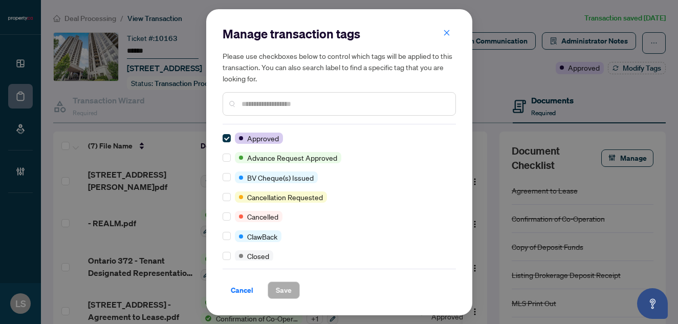
click at [267, 106] on input "text" at bounding box center [345, 103] width 206 height 11
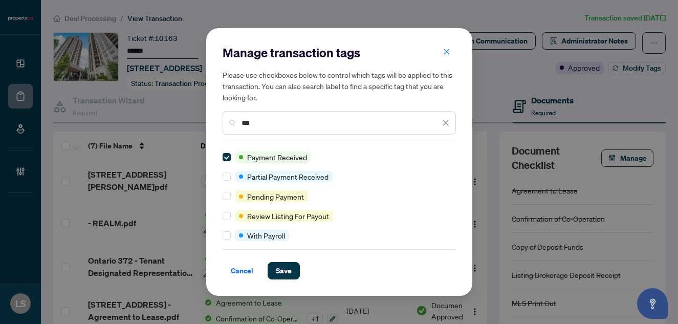
drag, startPoint x: 276, startPoint y: 120, endPoint x: 202, endPoint y: 117, distance: 73.8
click at [202, 117] on div "Manage transaction tags Please use checkboxes below to control which tags will …" at bounding box center [339, 162] width 678 height 324
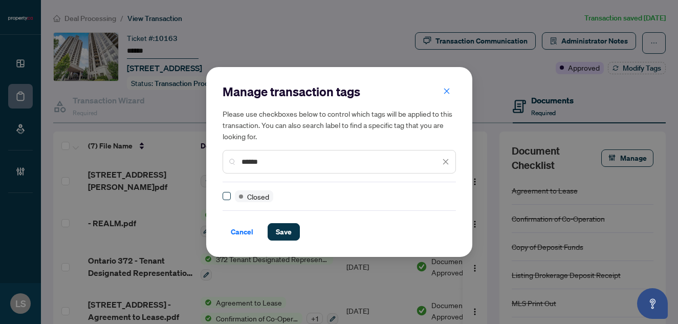
type input "******"
click at [287, 230] on span "Save" at bounding box center [284, 232] width 16 height 16
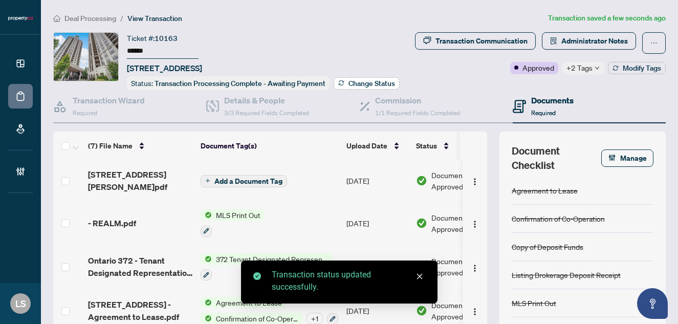
click at [358, 83] on span "Change Status" at bounding box center [372, 83] width 47 height 7
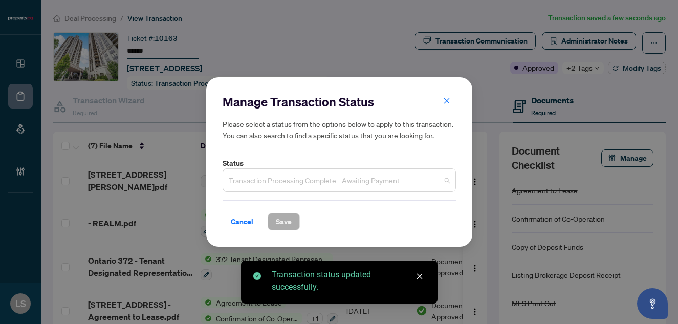
click at [244, 177] on span "Transaction Processing Complete - Awaiting Payment" at bounding box center [339, 179] width 221 height 19
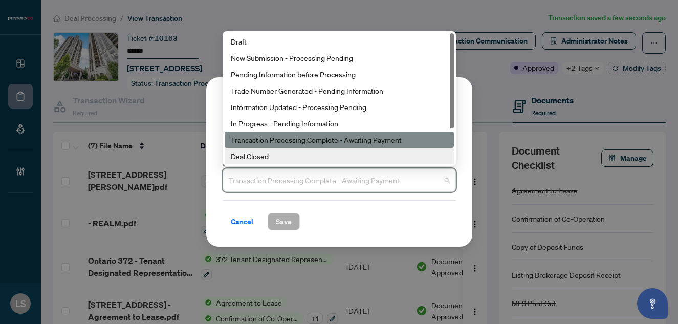
click at [251, 159] on div "Deal Closed" at bounding box center [339, 156] width 217 height 11
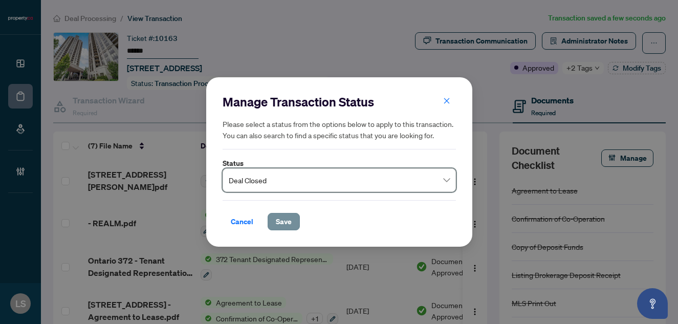
click at [292, 221] on button "Save" at bounding box center [284, 221] width 32 height 17
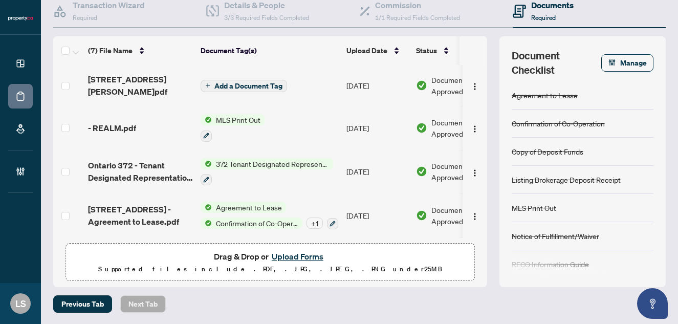
scroll to position [95, 0]
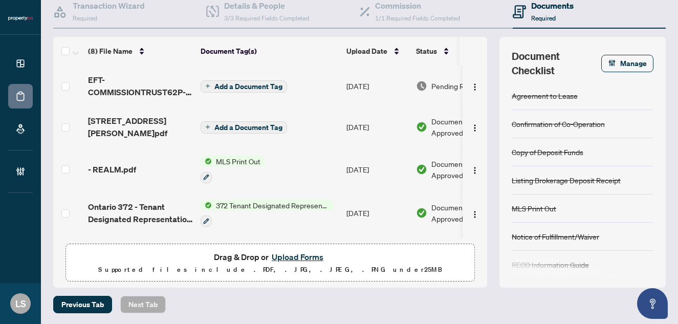
click at [368, 82] on td "[DATE]" at bounding box center [378, 86] width 70 height 41
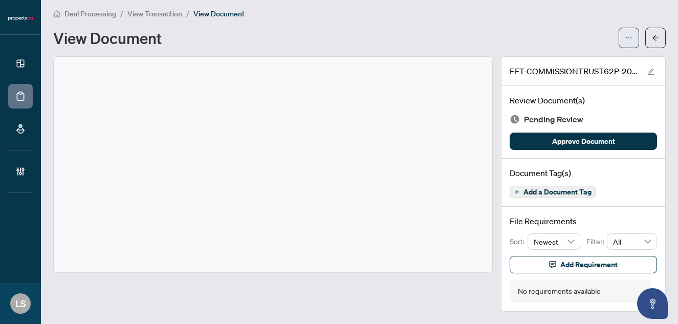
scroll to position [4, 0]
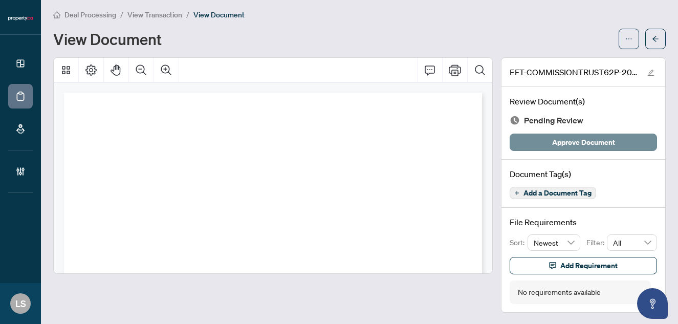
click at [582, 142] on span "Approve Document" at bounding box center [583, 142] width 63 height 16
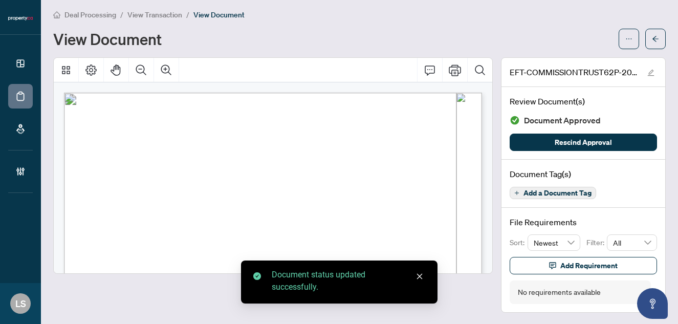
click at [151, 14] on span "View Transaction" at bounding box center [154, 14] width 55 height 9
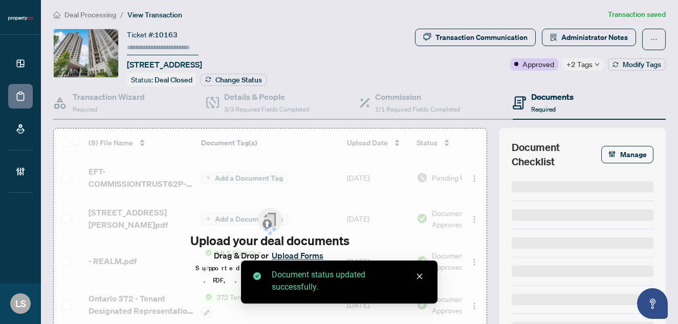
type input "******"
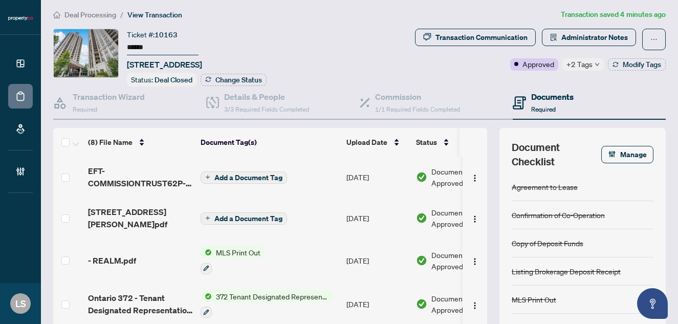
click at [84, 12] on span "Deal Processing" at bounding box center [91, 14] width 52 height 9
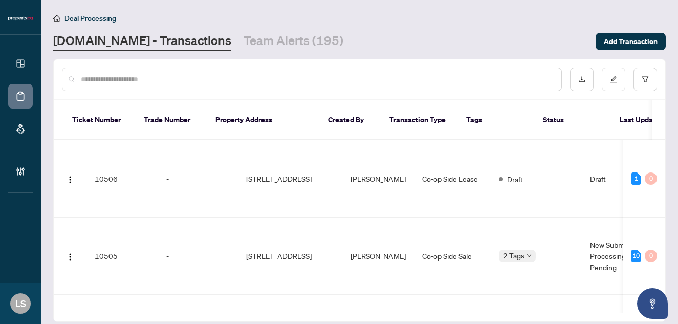
click at [131, 78] on input "text" at bounding box center [317, 79] width 473 height 11
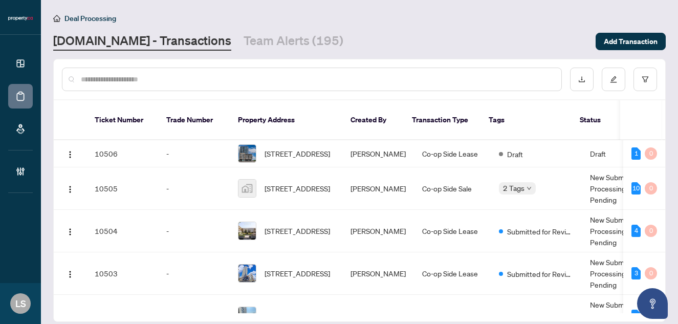
paste input "******"
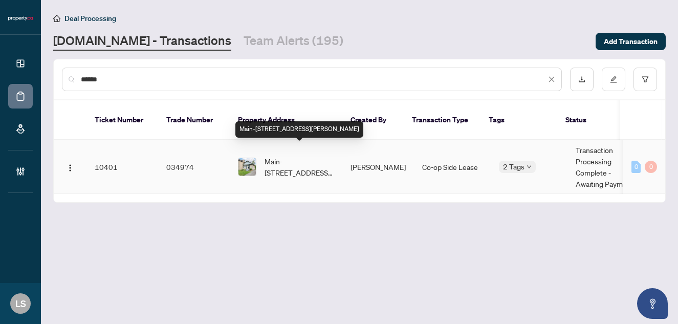
type input "******"
click at [291, 156] on span "Main-1026 Haig Blvd, Mississauga, Ontario L5E 2M5, Canada" at bounding box center [300, 167] width 70 height 23
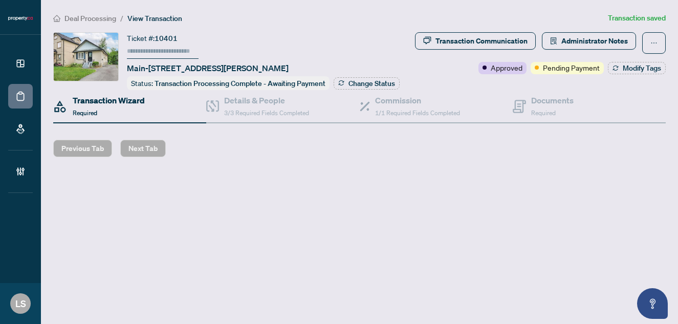
type input "******"
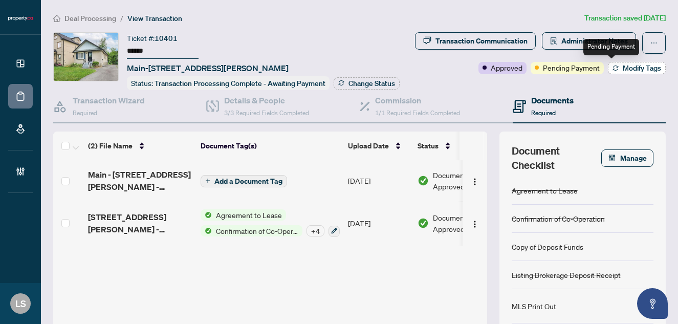
click at [634, 72] on span "Modify Tags" at bounding box center [642, 68] width 38 height 7
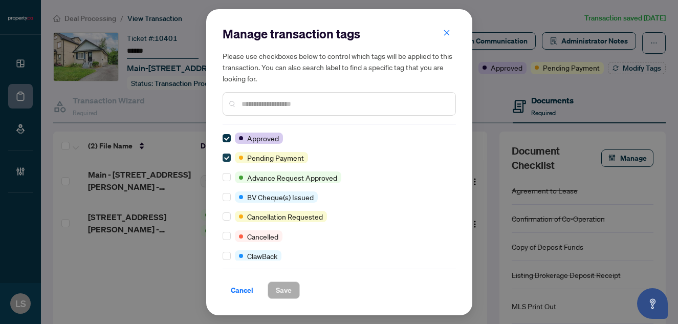
click at [226, 160] on span at bounding box center [227, 158] width 8 height 8
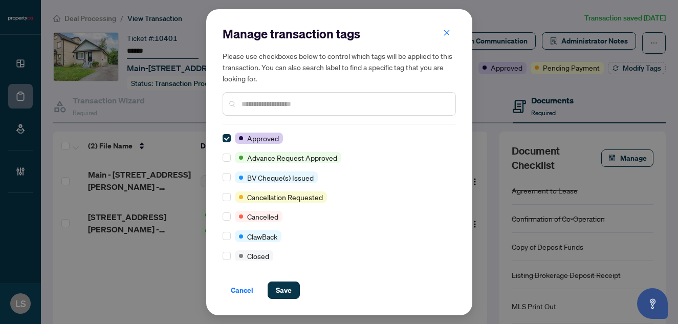
click at [272, 102] on input "text" at bounding box center [345, 103] width 206 height 11
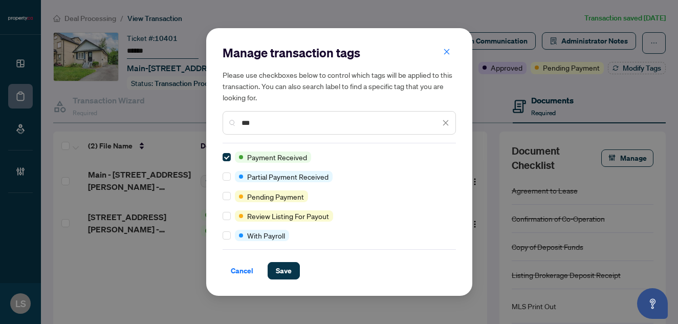
drag, startPoint x: 269, startPoint y: 127, endPoint x: 184, endPoint y: 127, distance: 85.0
click at [184, 127] on div "Manage transaction tags Please use checkboxes below to control which tags will …" at bounding box center [339, 162] width 678 height 324
type input "*"
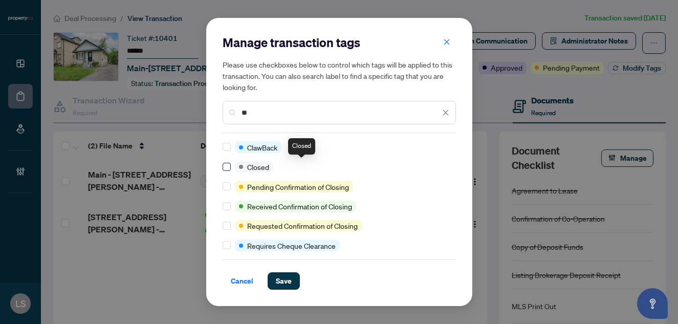
type input "**"
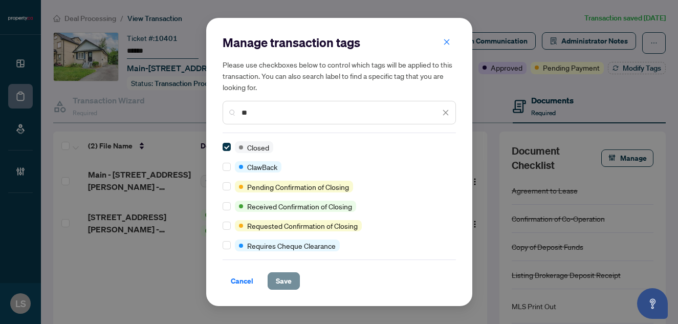
click at [285, 280] on span "Save" at bounding box center [284, 281] width 16 height 16
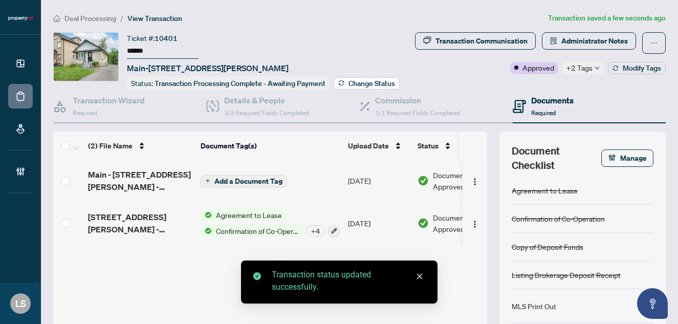
click at [360, 80] on span "Change Status" at bounding box center [372, 83] width 47 height 7
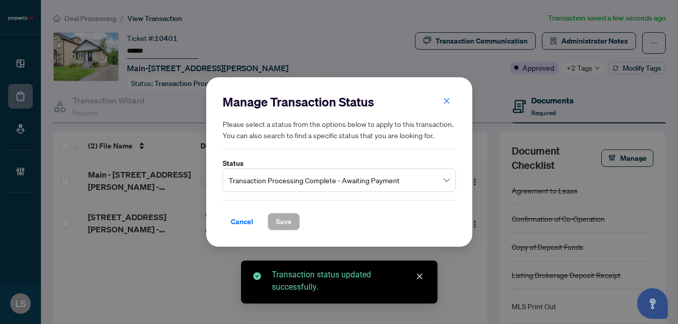
click at [265, 175] on span "Transaction Processing Complete - Awaiting Payment" at bounding box center [339, 179] width 221 height 19
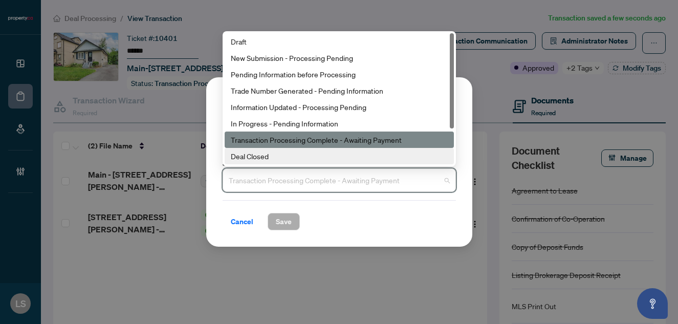
click at [245, 158] on div "Deal Closed" at bounding box center [339, 156] width 217 height 11
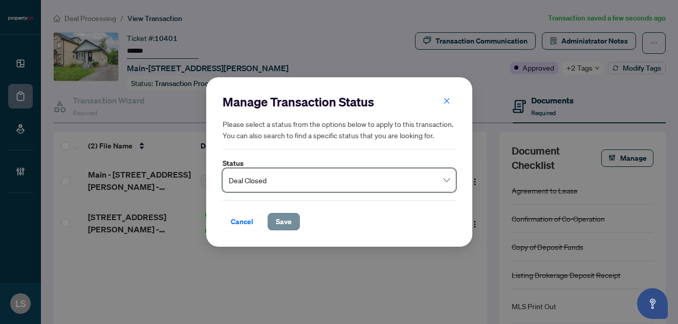
click at [282, 225] on span "Save" at bounding box center [284, 221] width 16 height 16
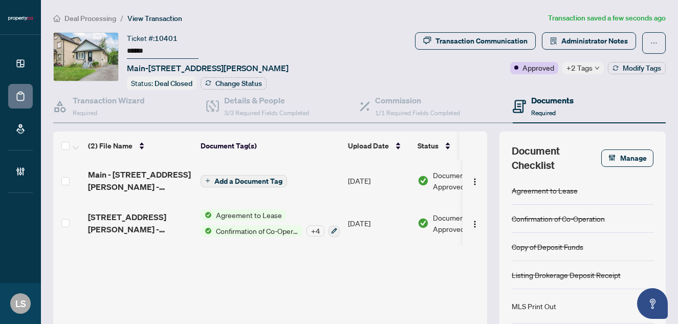
drag, startPoint x: 152, startPoint y: 52, endPoint x: 119, endPoint y: 51, distance: 33.3
click at [119, 51] on div "Ticket #: 10401 ****** Main-1026 Haig Blvd, Mississauga, Ontario L5E 2M5, Canad…" at bounding box center [201, 61] width 297 height 58
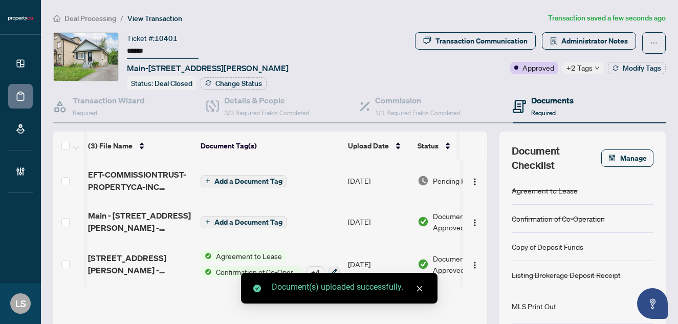
click at [442, 181] on span "Pending Review" at bounding box center [458, 180] width 51 height 11
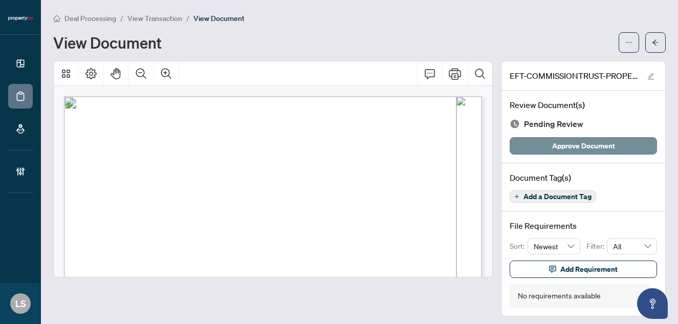
click at [563, 148] on span "Approve Document" at bounding box center [583, 146] width 63 height 16
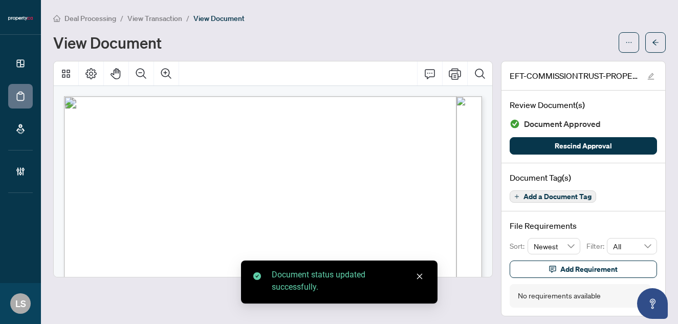
click at [152, 14] on span "View Transaction" at bounding box center [154, 18] width 55 height 9
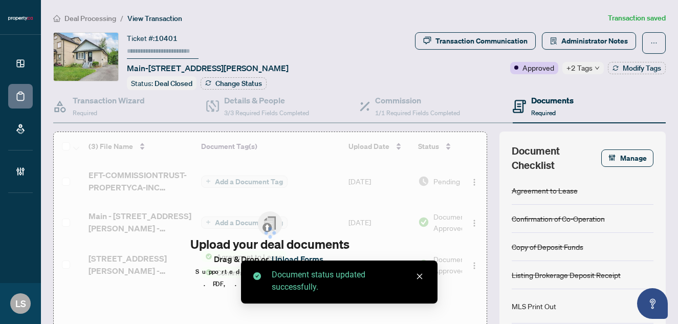
type input "******"
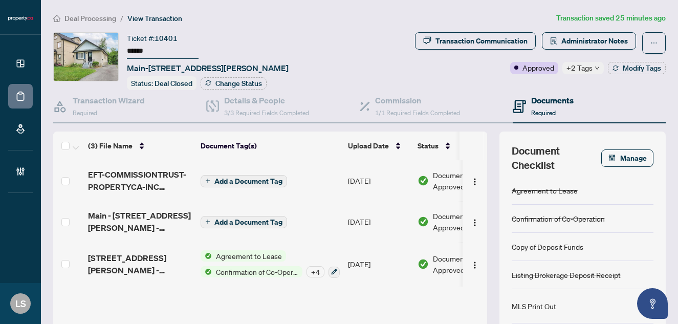
click at [94, 20] on span "Deal Processing" at bounding box center [91, 18] width 52 height 9
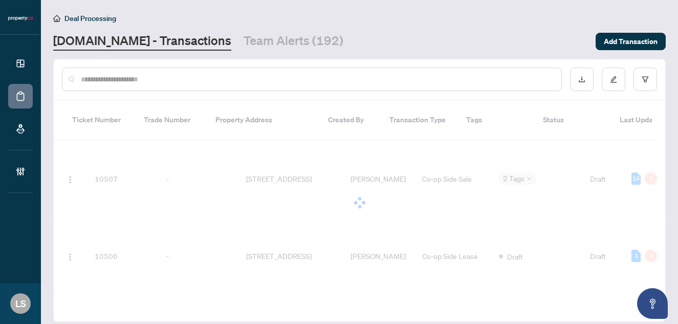
click at [135, 80] on input "text" at bounding box center [317, 79] width 473 height 11
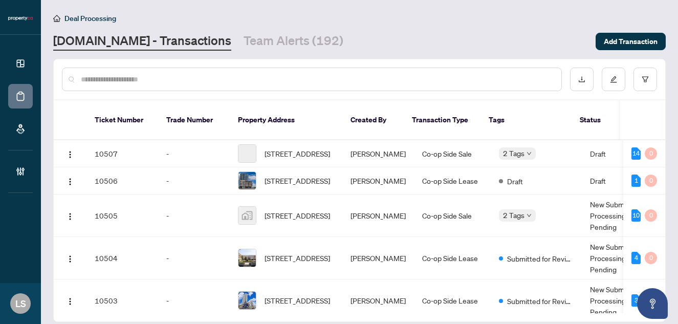
paste input "******"
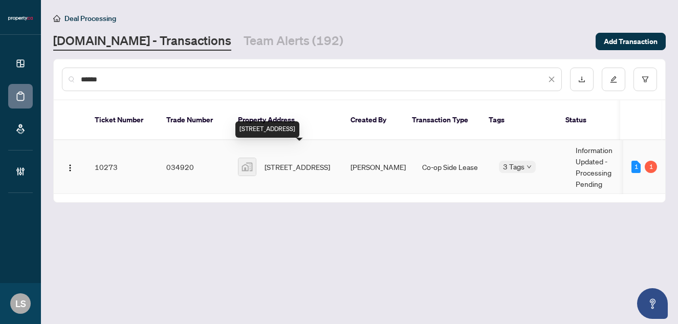
type input "******"
click at [307, 161] on span "1 Pemberton Ave #606, North York, Toronto, ON, Canada" at bounding box center [298, 166] width 66 height 11
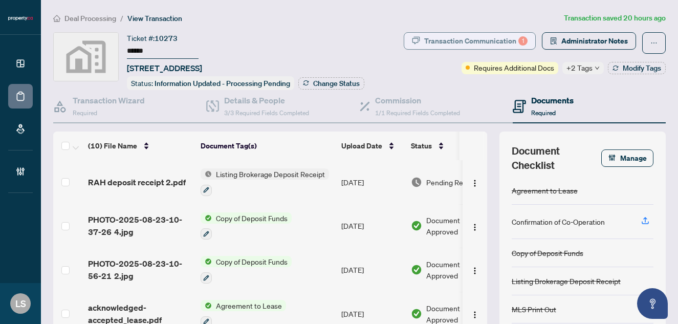
click at [501, 40] on div "Transaction Communication 1" at bounding box center [475, 41] width 103 height 16
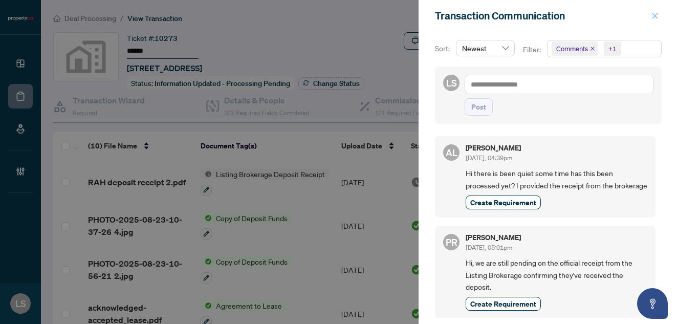
click at [657, 14] on icon "close" at bounding box center [655, 15] width 7 height 7
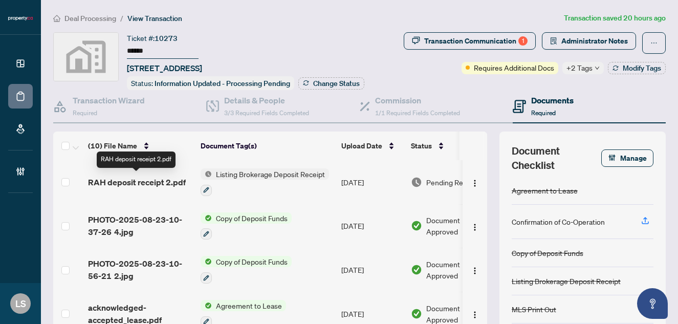
click at [146, 180] on span "RAH deposit receipt 2.pdf" at bounding box center [137, 182] width 98 height 12
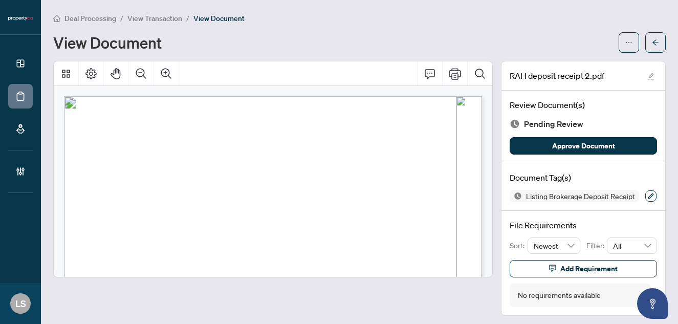
click at [650, 196] on icon "button" at bounding box center [651, 196] width 6 height 6
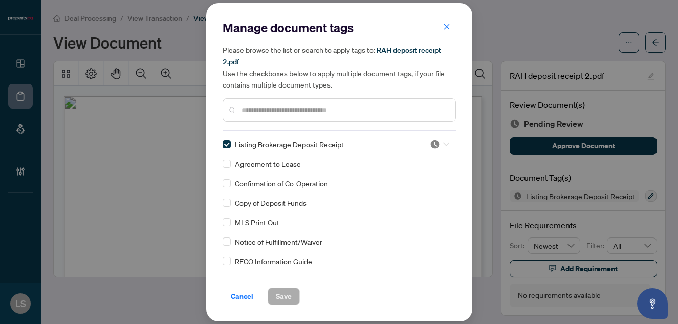
click at [439, 143] on div at bounding box center [439, 144] width 19 height 10
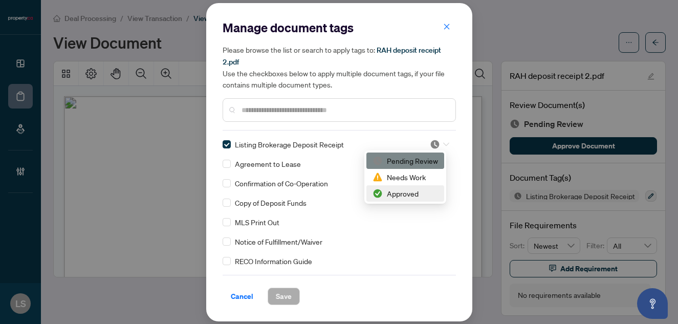
click at [407, 192] on div "Approved" at bounding box center [406, 193] width 66 height 11
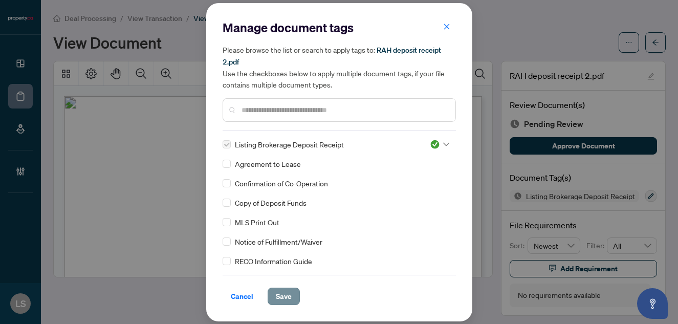
click at [293, 294] on button "Save" at bounding box center [284, 296] width 32 height 17
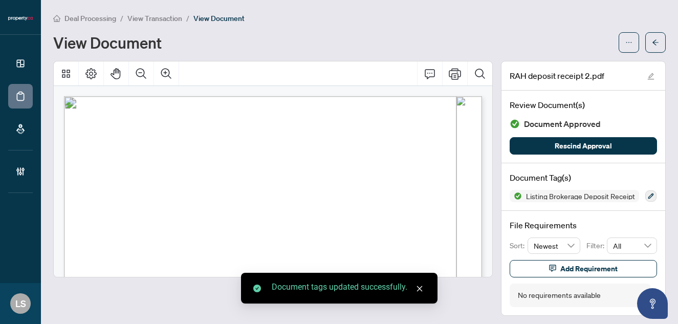
click at [156, 23] on li "View Transaction" at bounding box center [154, 18] width 55 height 12
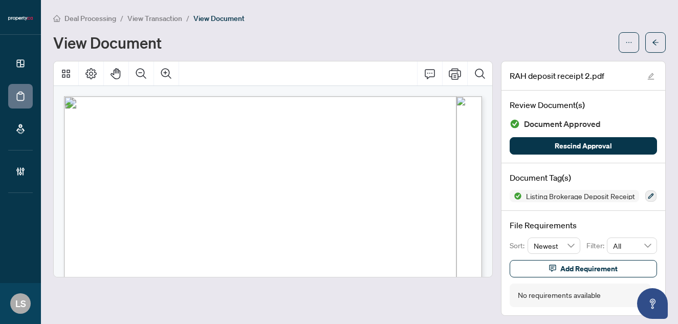
click at [148, 17] on span "View Transaction" at bounding box center [154, 18] width 55 height 9
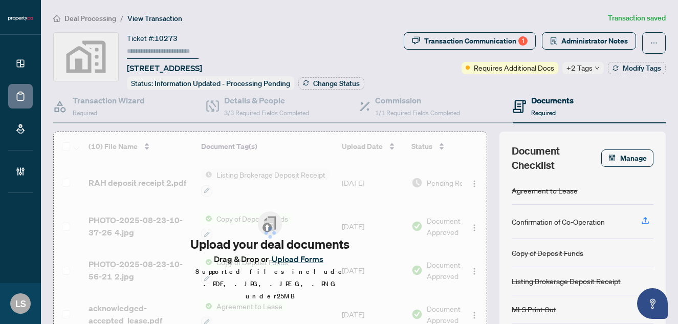
type input "******"
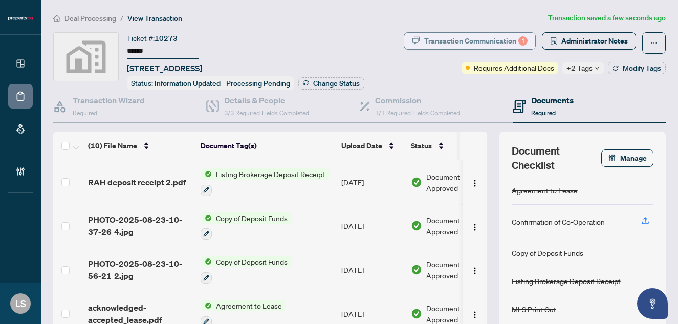
click at [503, 45] on div "Transaction Communication 1" at bounding box center [475, 41] width 103 height 16
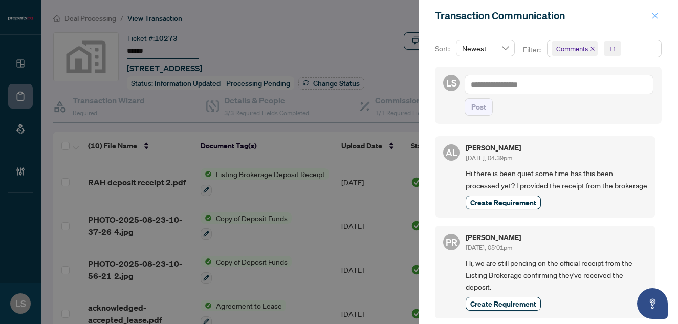
click at [654, 16] on icon "close" at bounding box center [655, 15] width 7 height 7
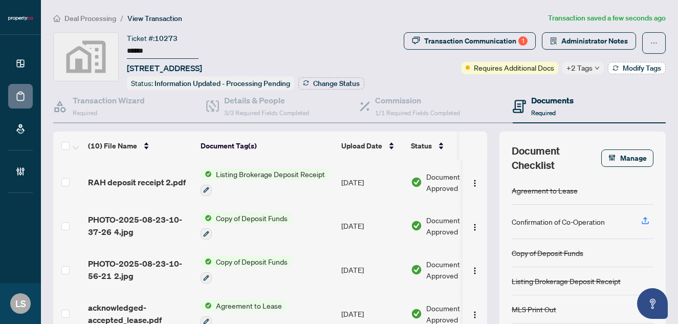
click at [623, 65] on span "Modify Tags" at bounding box center [642, 68] width 38 height 7
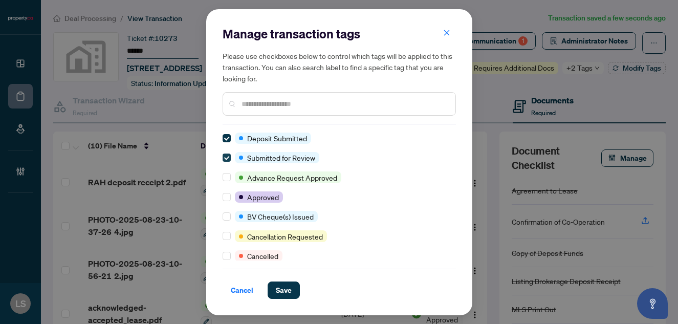
click at [225, 160] on span at bounding box center [227, 158] width 8 height 8
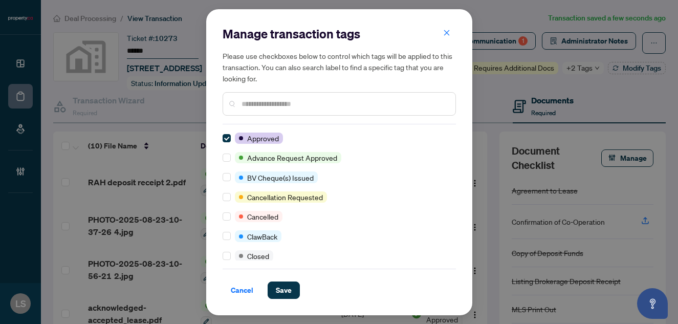
click at [289, 104] on input "text" at bounding box center [345, 103] width 206 height 11
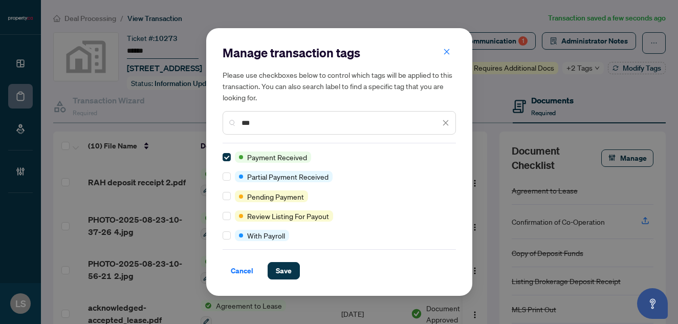
drag, startPoint x: 277, startPoint y: 129, endPoint x: 219, endPoint y: 128, distance: 58.4
click at [219, 128] on div "Manage transaction tags Please use checkboxes below to control which tags will …" at bounding box center [339, 162] width 266 height 268
click at [279, 123] on input "***" at bounding box center [341, 122] width 199 height 11
drag, startPoint x: 279, startPoint y: 125, endPoint x: 192, endPoint y: 125, distance: 86.5
click at [192, 125] on div "Manage transaction tags Please use checkboxes below to control which tags will …" at bounding box center [339, 162] width 678 height 324
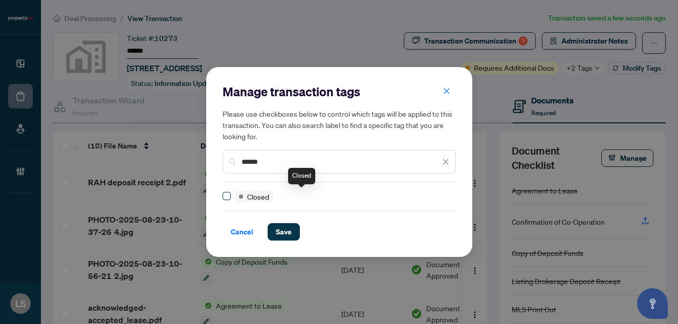
type input "******"
click at [288, 233] on span "Save" at bounding box center [284, 232] width 16 height 16
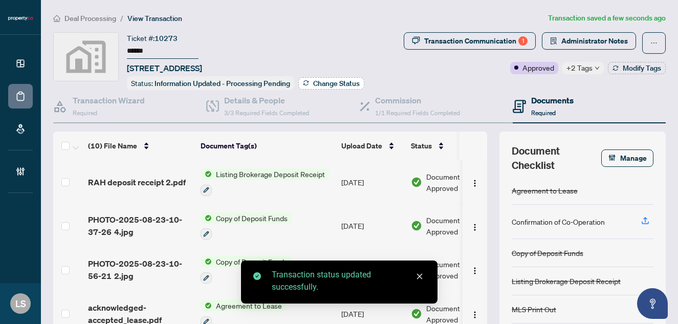
click at [313, 81] on span "Change Status" at bounding box center [336, 83] width 47 height 7
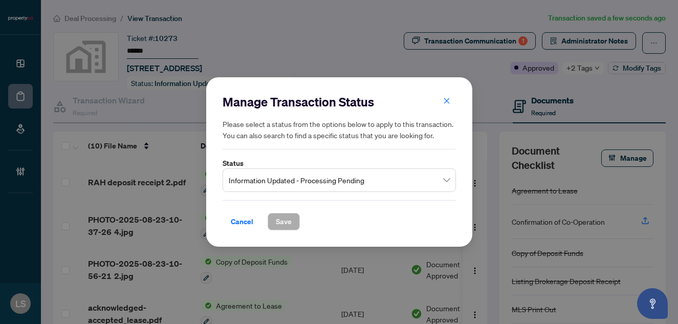
click at [284, 183] on span "Information Updated - Processing Pending" at bounding box center [339, 179] width 221 height 19
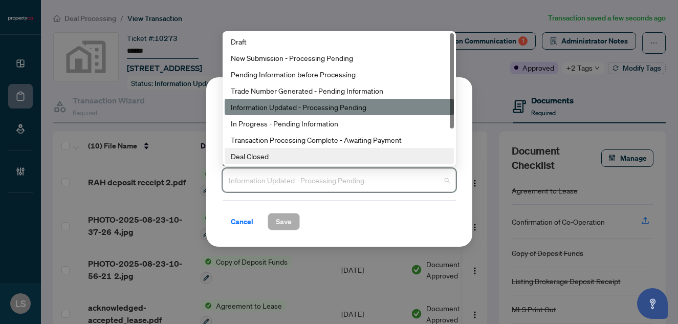
click at [263, 156] on div "Deal Closed" at bounding box center [339, 156] width 217 height 11
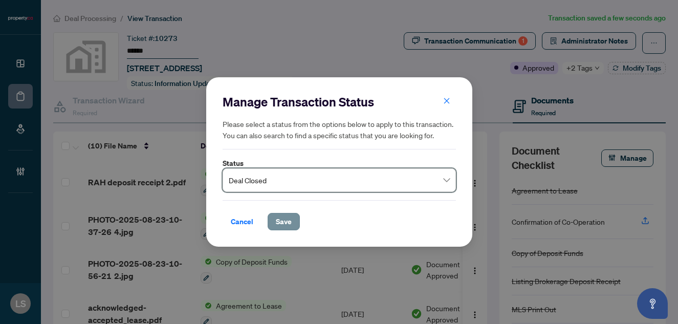
click at [294, 217] on button "Save" at bounding box center [284, 221] width 32 height 17
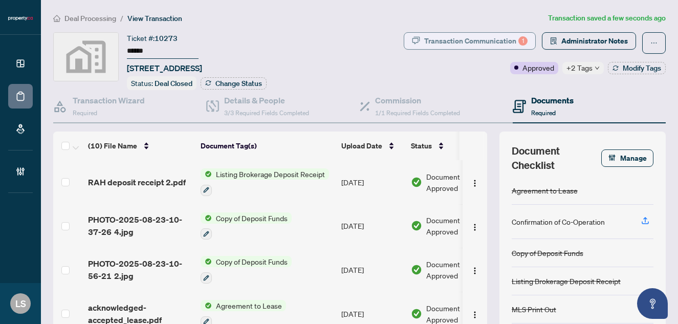
click at [475, 38] on div "Transaction Communication 1" at bounding box center [475, 41] width 103 height 16
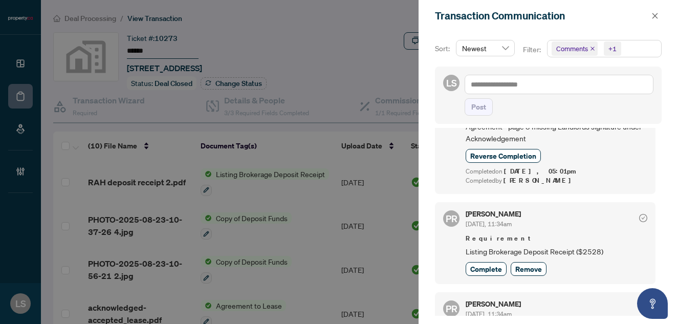
scroll to position [334, 0]
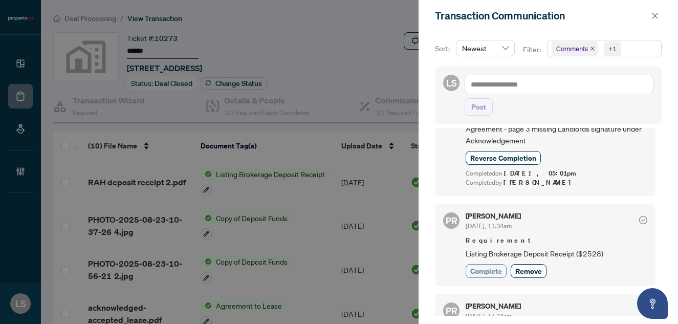
click at [491, 271] on span "Complete" at bounding box center [486, 271] width 32 height 11
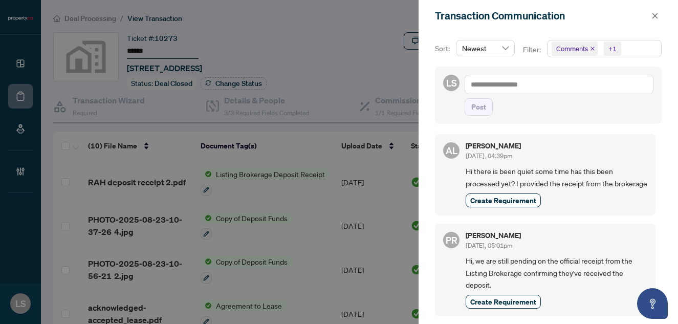
scroll to position [0, 0]
click at [655, 14] on icon "close" at bounding box center [655, 15] width 7 height 7
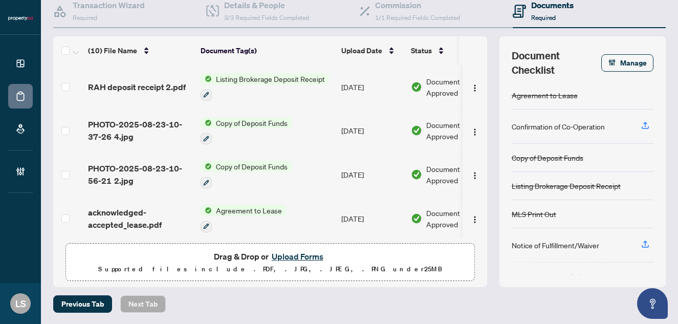
scroll to position [95, 0]
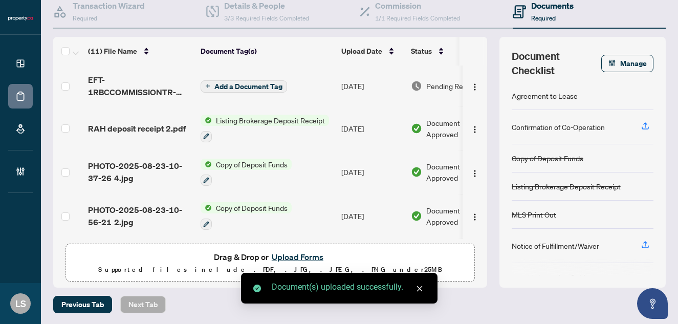
click at [359, 85] on td "[DATE]" at bounding box center [372, 86] width 70 height 41
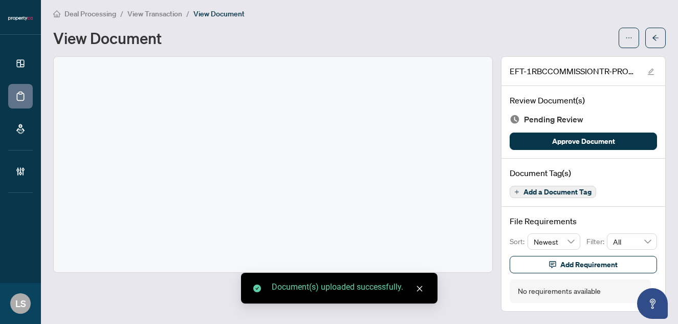
scroll to position [4, 0]
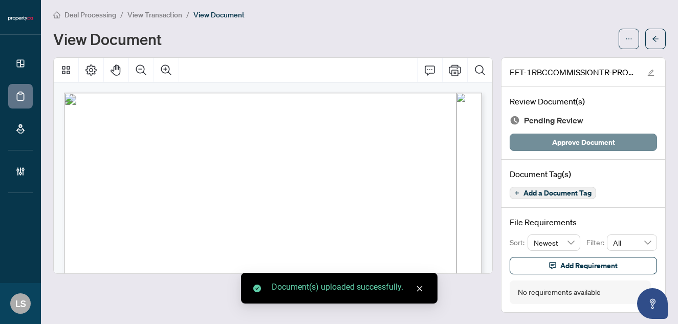
click at [567, 141] on span "Approve Document" at bounding box center [583, 142] width 63 height 16
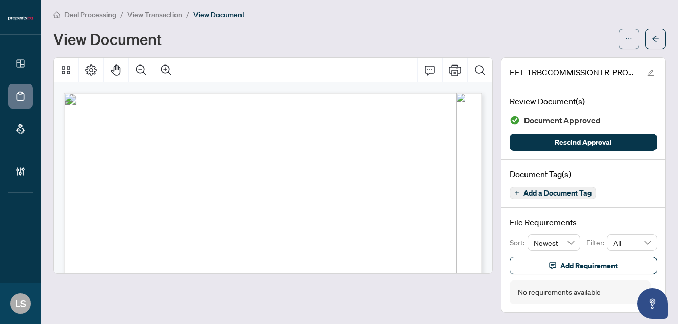
click at [89, 11] on span "Deal Processing" at bounding box center [91, 14] width 52 height 9
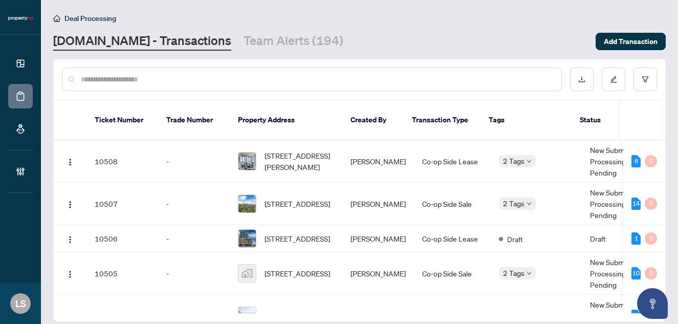
click at [145, 79] on input "text" at bounding box center [317, 79] width 473 height 11
paste input "******"
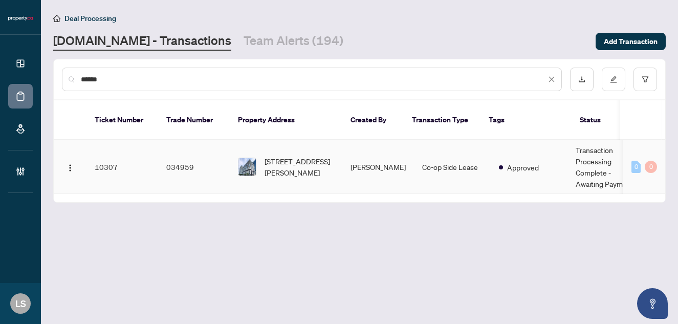
type input "******"
click at [303, 157] on span "203-34 Tubman Ave, Toronto, Ontario M5A 0R2, Canada" at bounding box center [300, 167] width 70 height 23
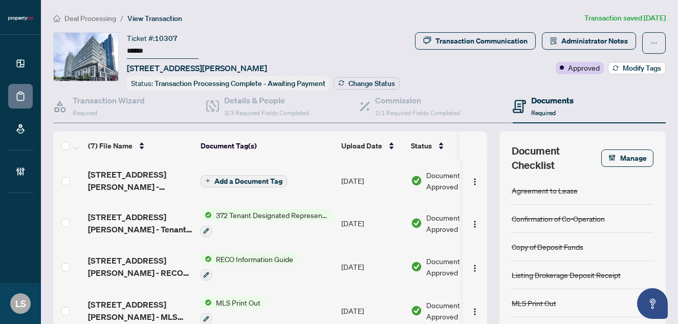
click at [640, 67] on span "Modify Tags" at bounding box center [642, 68] width 38 height 7
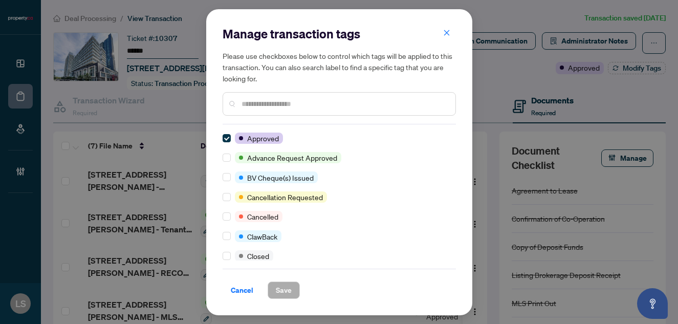
click at [293, 105] on input "text" at bounding box center [345, 103] width 206 height 11
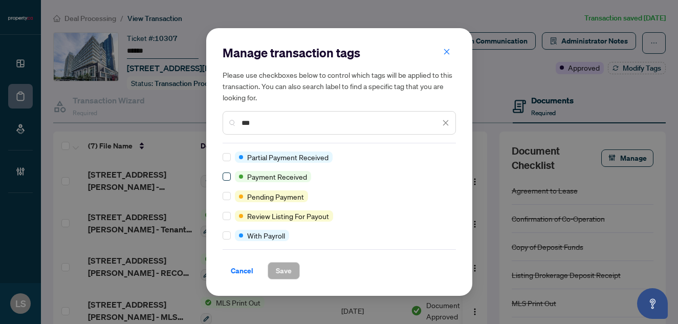
click at [229, 176] on span at bounding box center [227, 177] width 8 height 8
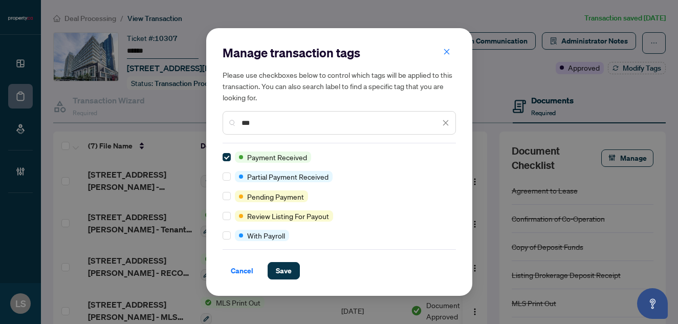
drag, startPoint x: 264, startPoint y: 123, endPoint x: 176, endPoint y: 117, distance: 88.8
click at [176, 117] on div "Manage transaction tags Please use checkboxes below to control which tags will …" at bounding box center [339, 162] width 678 height 324
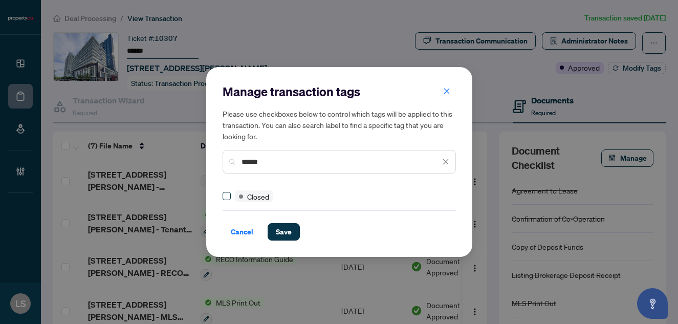
type input "******"
click at [286, 234] on span "Save" at bounding box center [284, 232] width 16 height 16
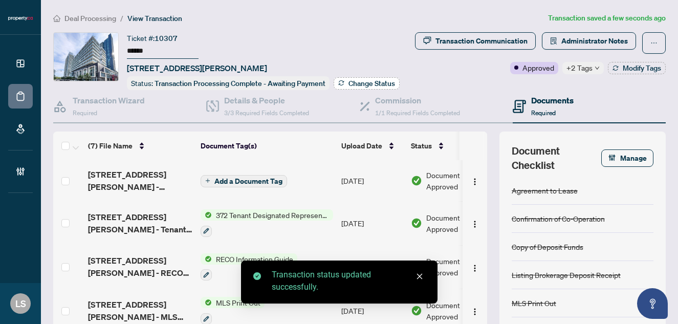
click at [355, 80] on span "Change Status" at bounding box center [372, 83] width 47 height 7
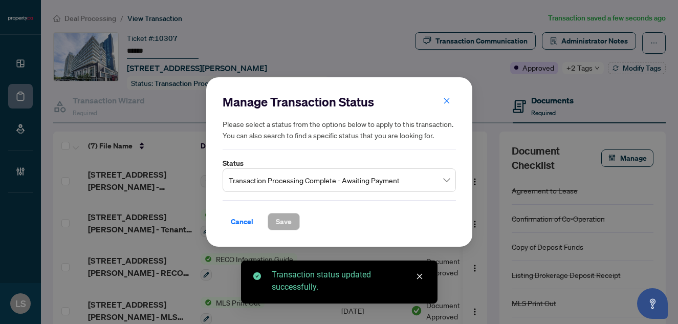
click at [246, 181] on span "Transaction Processing Complete - Awaiting Payment" at bounding box center [339, 179] width 221 height 19
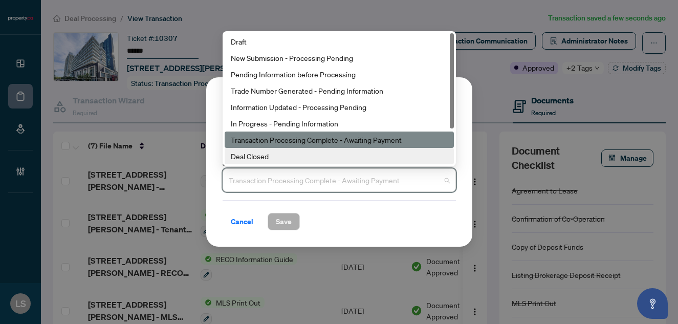
click at [237, 157] on div "Deal Closed" at bounding box center [339, 156] width 217 height 11
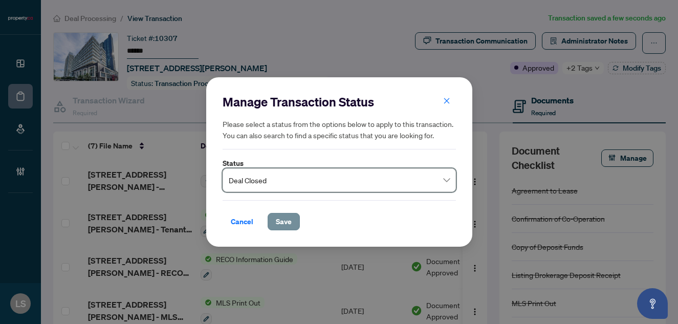
click at [277, 214] on span "Save" at bounding box center [284, 221] width 16 height 16
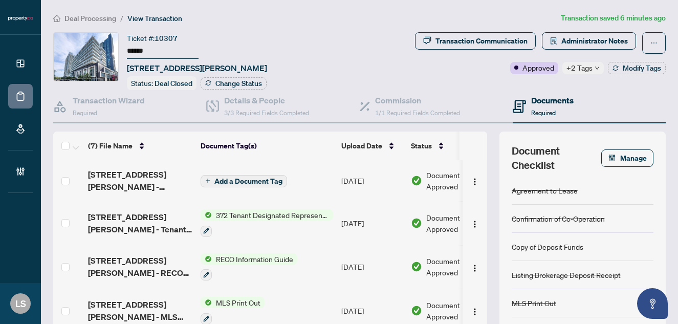
click at [96, 17] on span "Deal Processing" at bounding box center [91, 18] width 52 height 9
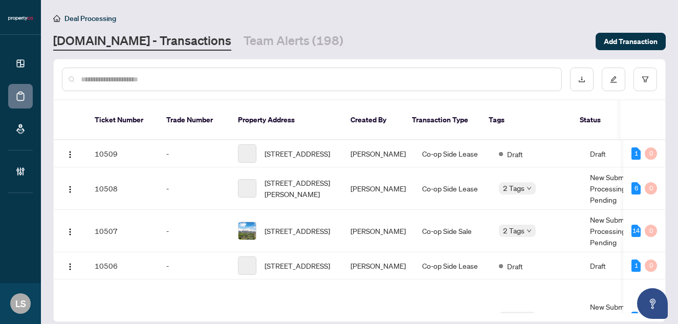
click at [172, 83] on input "text" at bounding box center [317, 79] width 473 height 11
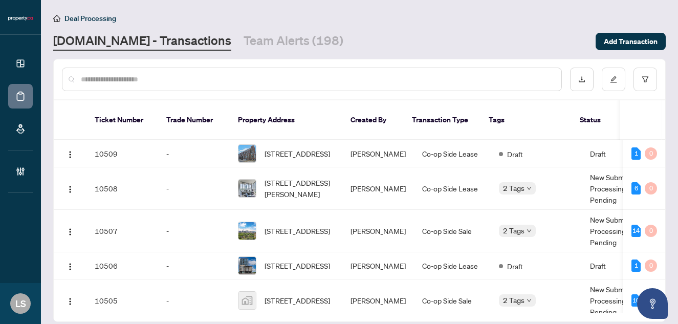
paste input "******"
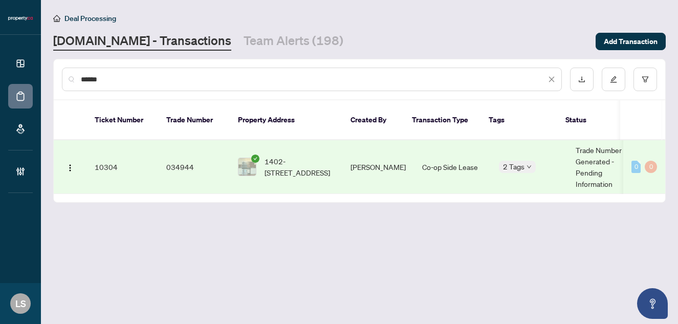
type input "******"
click at [291, 163] on span "1402-25 Carlton St, Toronto, Ontario M5B 1L4, Canada" at bounding box center [300, 167] width 70 height 23
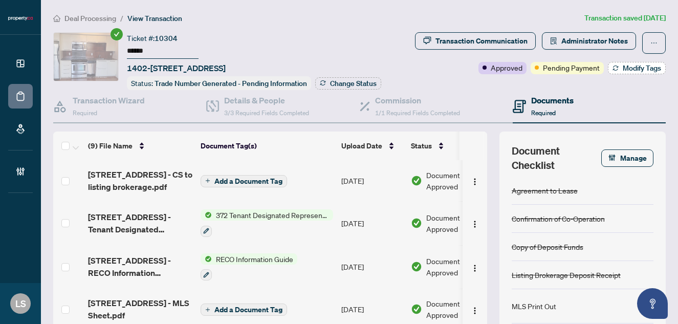
click at [629, 72] on span "Modify Tags" at bounding box center [642, 68] width 38 height 7
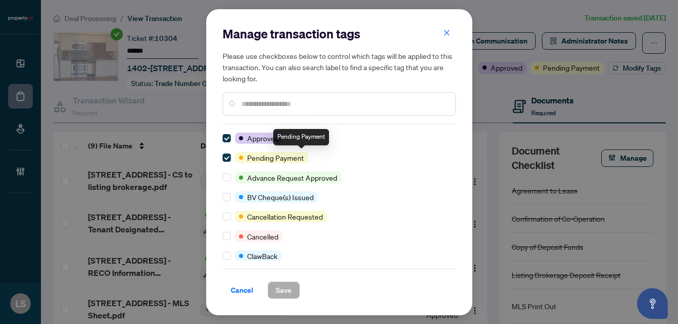
click at [231, 159] on div at bounding box center [229, 157] width 12 height 11
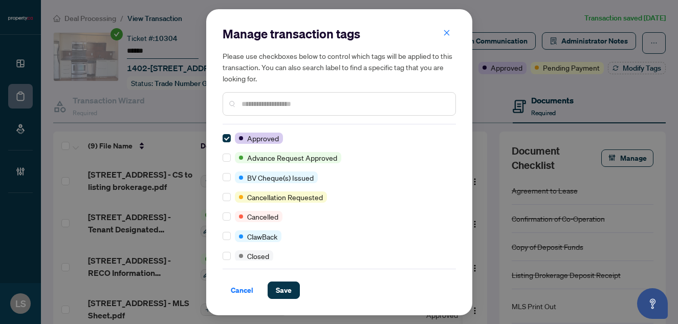
click at [271, 102] on input "text" at bounding box center [345, 103] width 206 height 11
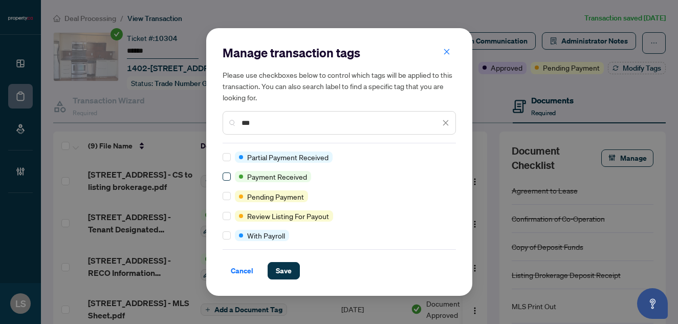
click at [223, 179] on span at bounding box center [227, 177] width 8 height 8
drag, startPoint x: 284, startPoint y: 126, endPoint x: 188, endPoint y: 125, distance: 95.2
click at [188, 125] on div "Manage transaction tags Please use checkboxes below to control which tags will …" at bounding box center [339, 162] width 678 height 324
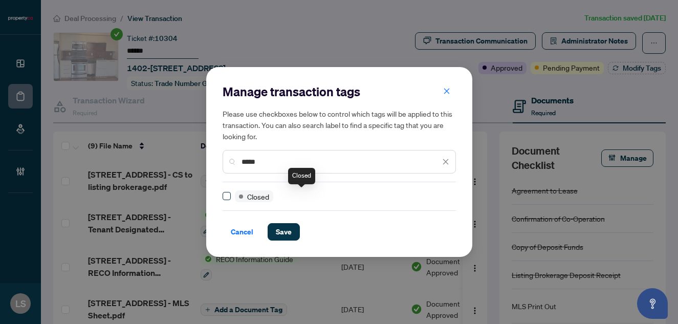
type input "*****"
click at [283, 229] on span "Save" at bounding box center [284, 232] width 16 height 16
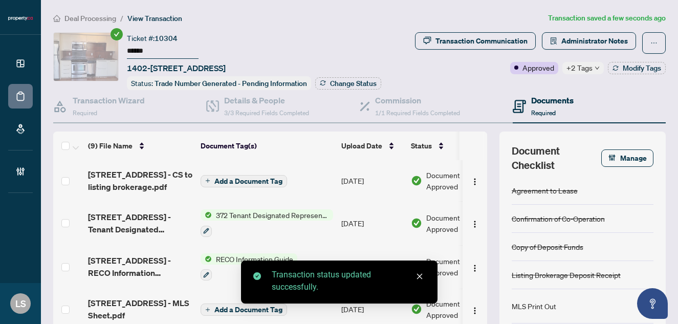
click at [333, 75] on div "Ticket #: 10304 ****** 1402-25 Carlton St, Toronto, Ontario M5B 1L4, Canada Sta…" at bounding box center [254, 61] width 254 height 58
click at [334, 80] on span "Change Status" at bounding box center [353, 83] width 47 height 7
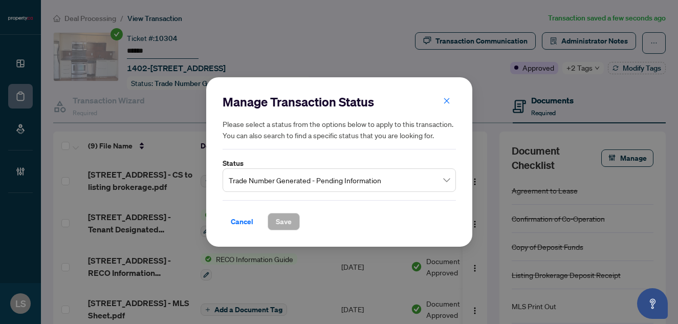
click at [256, 184] on span "Trade Number Generated - Pending Information" at bounding box center [339, 179] width 221 height 19
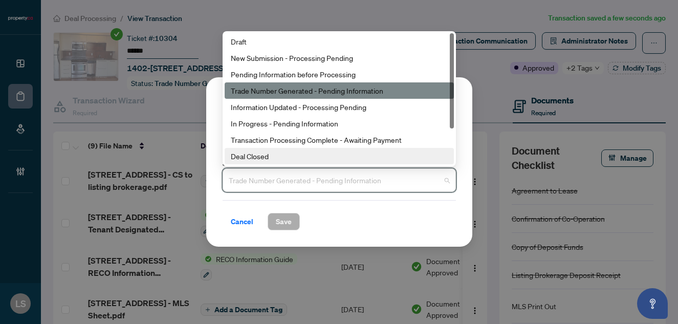
click at [243, 158] on div "Deal Closed" at bounding box center [339, 156] width 217 height 11
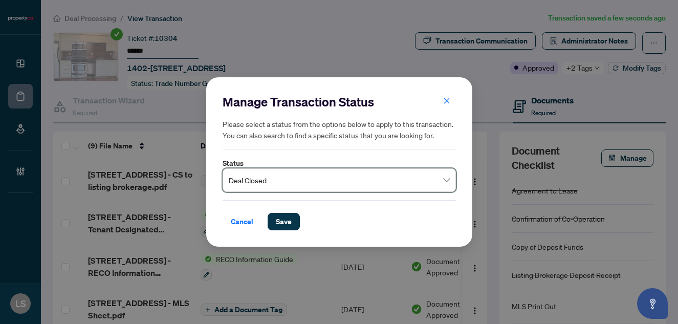
click at [284, 212] on div "Cancel Save" at bounding box center [339, 215] width 233 height 30
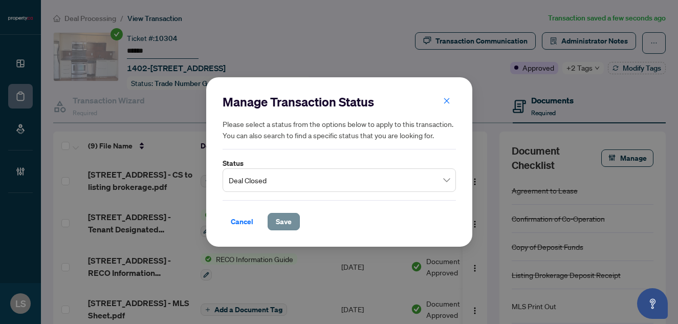
click at [285, 215] on span "Save" at bounding box center [284, 221] width 16 height 16
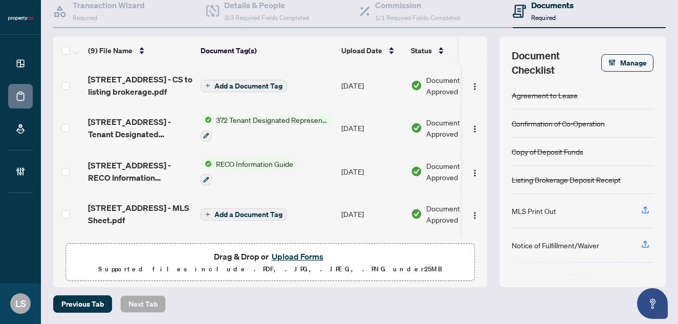
scroll to position [95, 0]
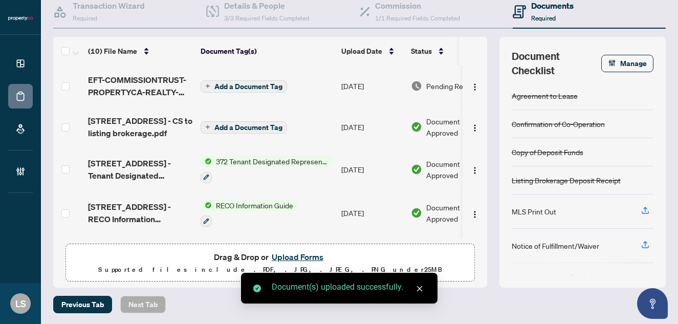
click at [360, 90] on td "[DATE]" at bounding box center [372, 86] width 70 height 41
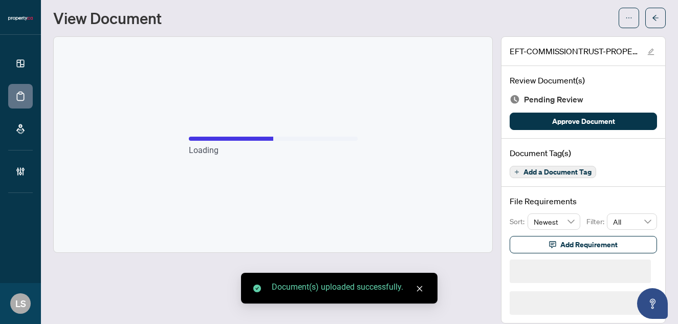
scroll to position [4, 0]
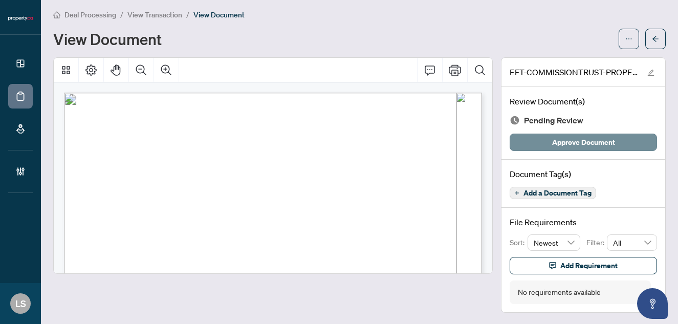
click at [554, 141] on span "Approve Document" at bounding box center [583, 142] width 63 height 16
